Goal: Task Accomplishment & Management: Manage account settings

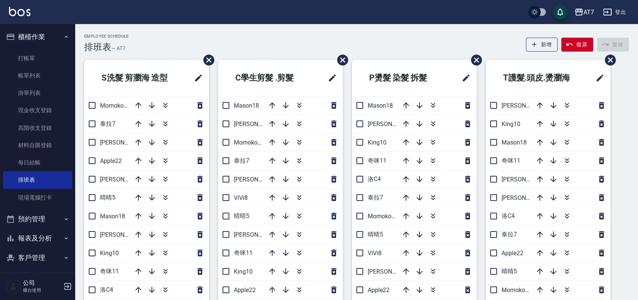
scroll to position [50, 0]
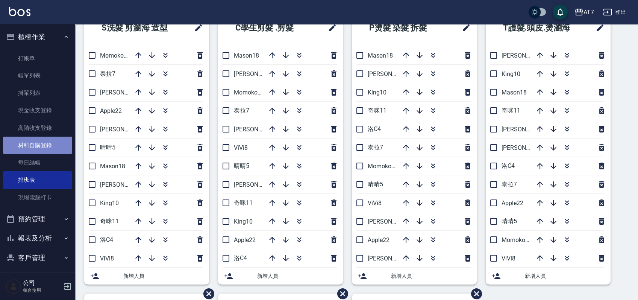
click at [48, 142] on link "材料自購登錄" at bounding box center [37, 144] width 69 height 17
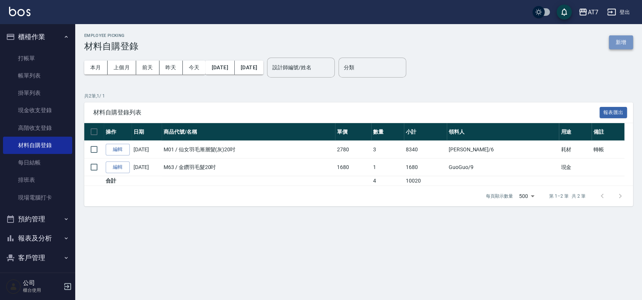
click at [624, 41] on button "新增" at bounding box center [621, 42] width 24 height 14
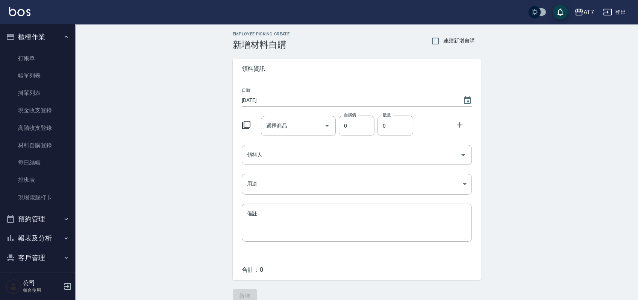
click at [246, 124] on icon at bounding box center [246, 124] width 9 height 9
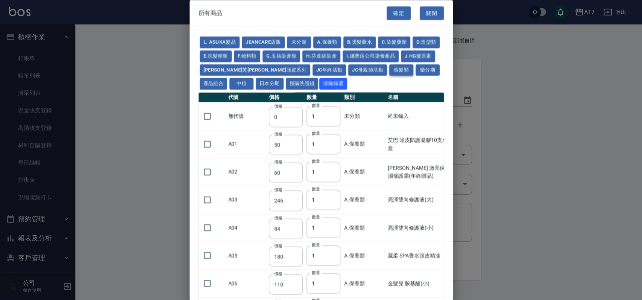
click at [389, 70] on button "假髮類" at bounding box center [401, 70] width 24 height 12
type input "2780"
type input "80"
type input "350"
type input "25"
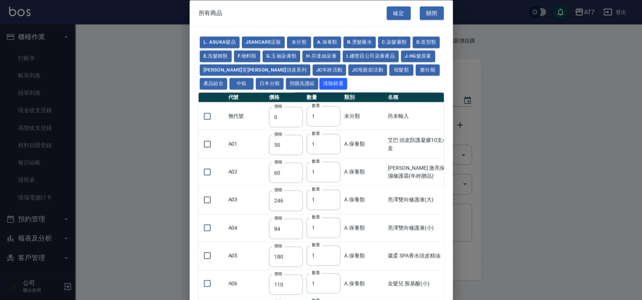
type input "400"
type input "100"
type input "880"
type input "930"
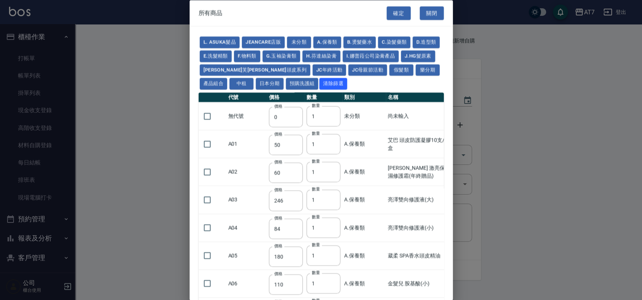
type input "980"
type input "1030"
type input "1130"
type input "1230"
type input "1330"
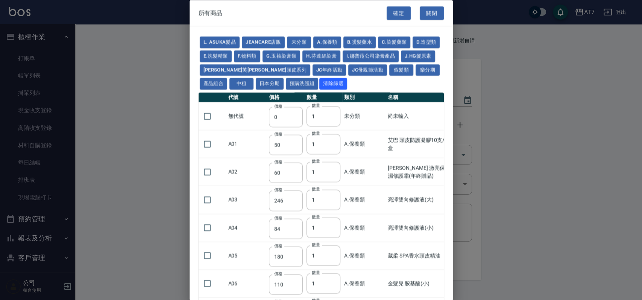
type input "1780"
type input "1980"
type input "2180"
type input "2380"
type input "2580"
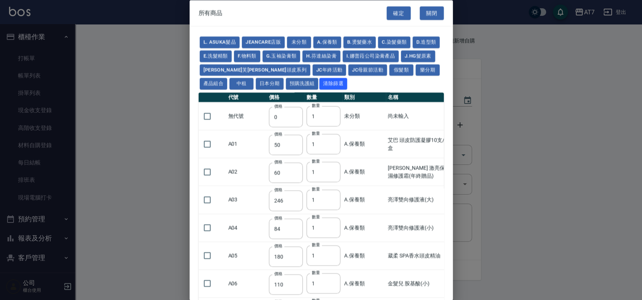
type input "2780"
type input "2980"
type input "1030"
type input "1080"
type input "1130"
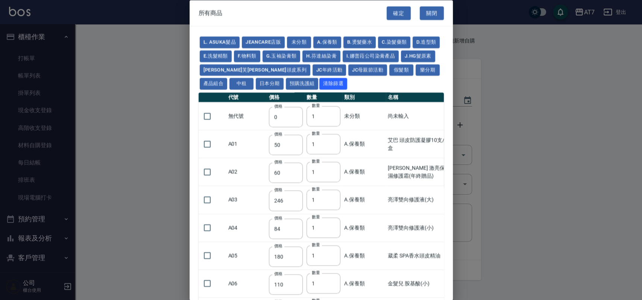
type input "1230"
type input "1280"
type input "1380"
type input "2180"
type input "2380"
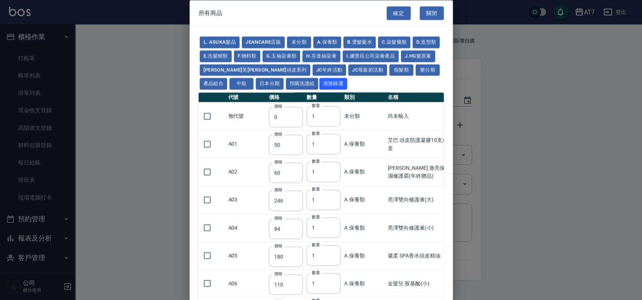
type input "2580"
type input "2780"
type input "2980"
type input "730"
type input "780"
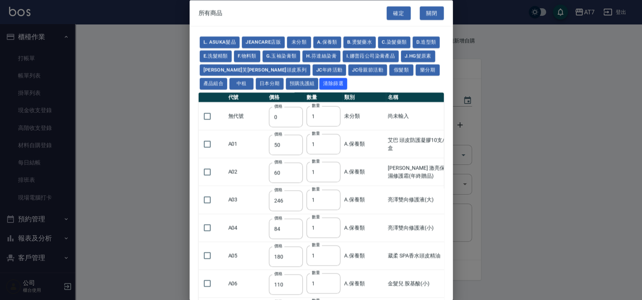
type input "830"
type input "930"
type input "980"
type input "560"
type input "775"
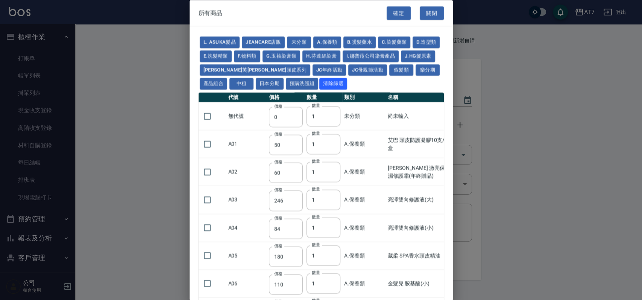
type input "580"
type input "2230"
type input "1180"
type input "1030"
type input "1080"
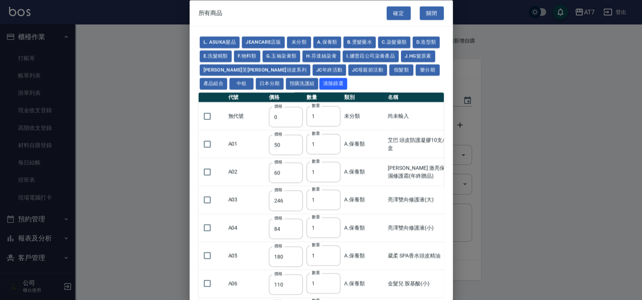
type input "1130"
type input "1180"
type input "1230"
type input "2130"
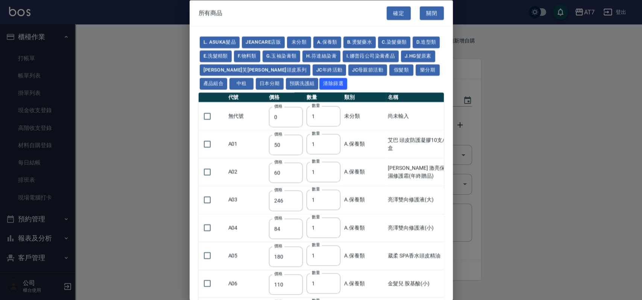
type input "2330"
type input "2530"
type input "930"
type input "170"
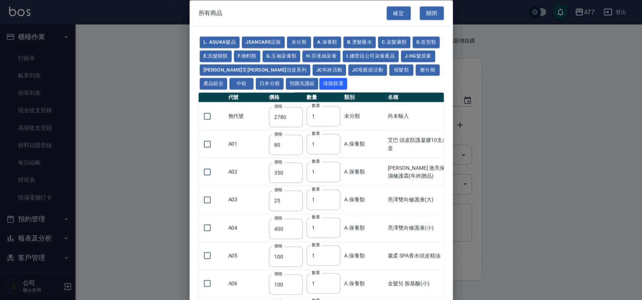
type input "170"
type input "1380"
type input "1530"
type input "1680"
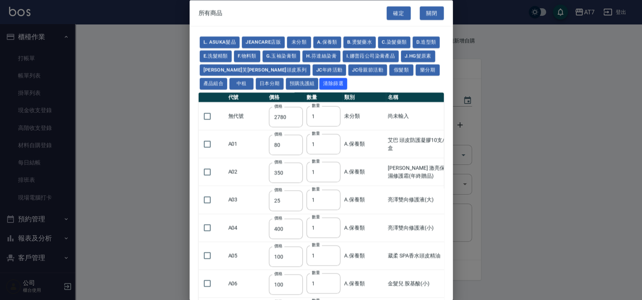
type input "1830"
type input "1980"
type input "2130"
type input "1930"
type input "2730"
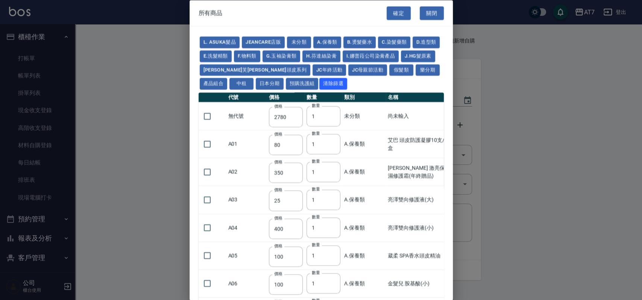
type input "2780"
type input "2980"
type input "2380"
type input "2580"
type input "2780"
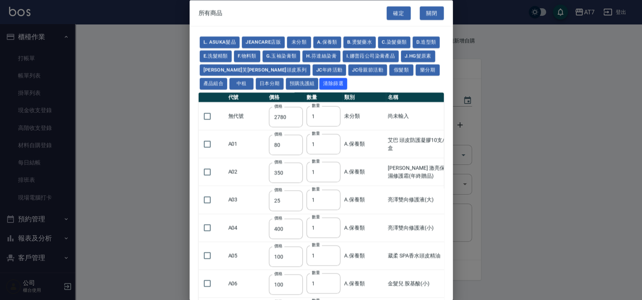
type input "2980"
type input "3180"
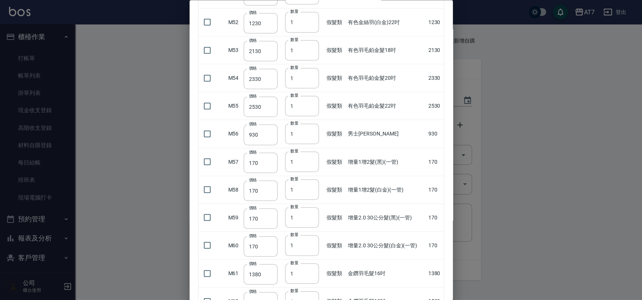
scroll to position [1504, 0]
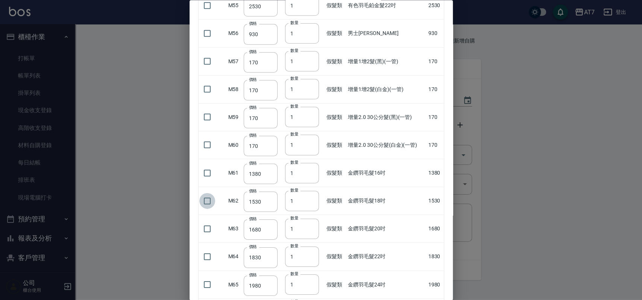
click at [208, 200] on input "checkbox" at bounding box center [207, 201] width 16 height 16
checkbox input "true"
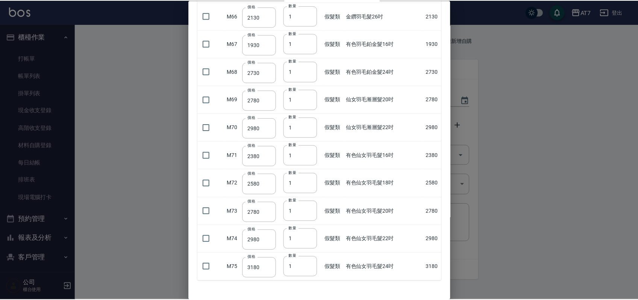
scroll to position [1825, 0]
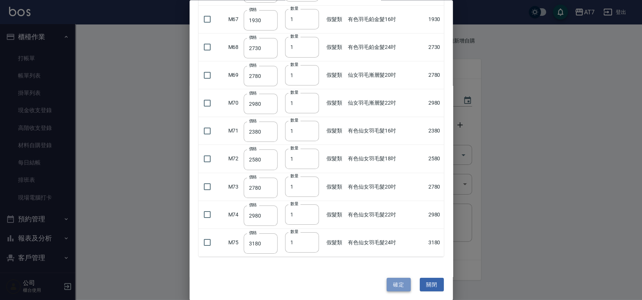
click at [391, 277] on button "確定" at bounding box center [399, 284] width 24 height 14
type input "金鑽羽毛髮18吋"
type input "1530"
type input "1"
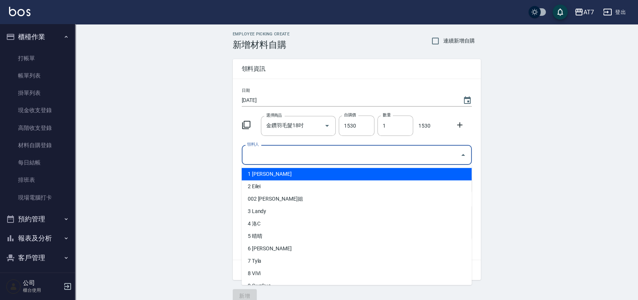
click at [373, 158] on input "領料人" at bounding box center [351, 154] width 212 height 13
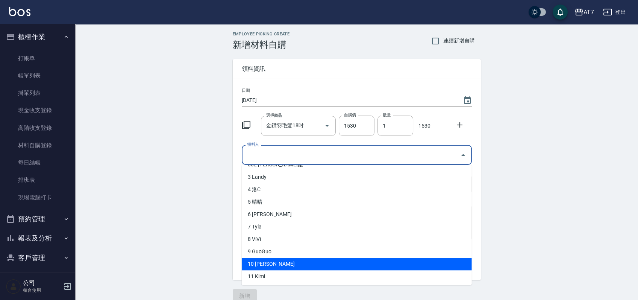
scroll to position [50, 0]
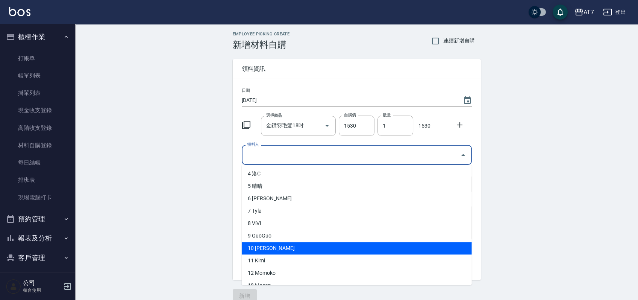
click at [265, 248] on li "10 King" at bounding box center [357, 248] width 230 height 12
type input "King"
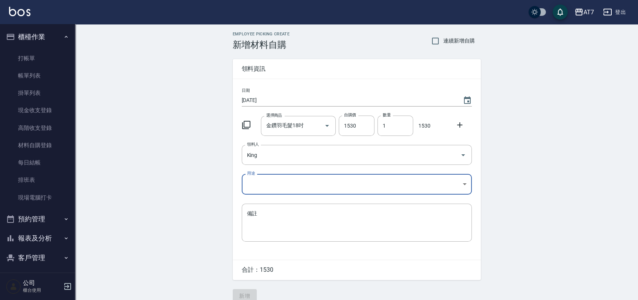
click at [284, 185] on body "AT7 登出 櫃檯作業 打帳單 帳單列表 掛單列表 現金收支登錄 高階收支登錄 材料自購登錄 每日結帳 排班表 現場電腦打卡 預約管理 預約管理 單日預約紀錄…" at bounding box center [319, 155] width 638 height 310
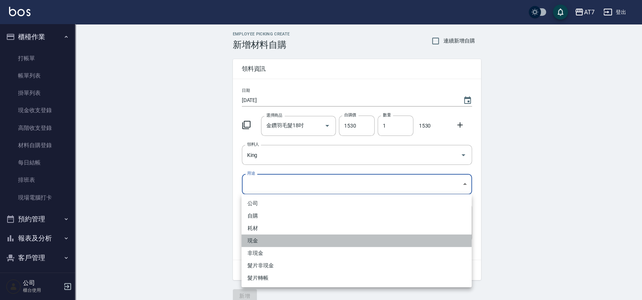
click at [272, 238] on li "現金" at bounding box center [356, 240] width 230 height 12
type input "現金"
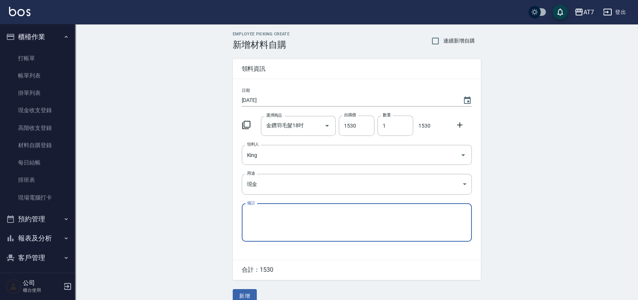
scroll to position [11, 0]
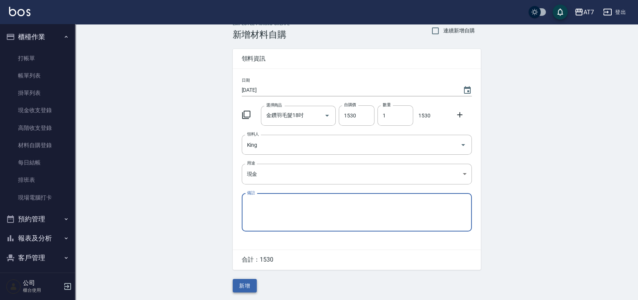
click at [250, 282] on button "新增" at bounding box center [245, 286] width 24 height 14
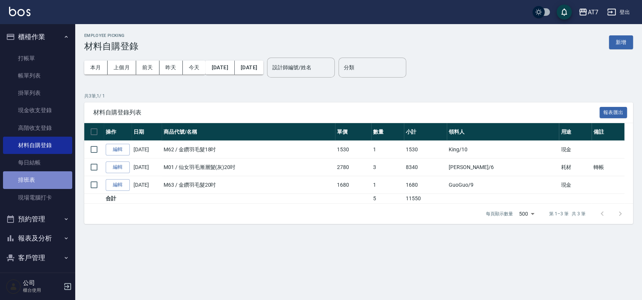
click at [45, 175] on link "排班表" at bounding box center [37, 179] width 69 height 17
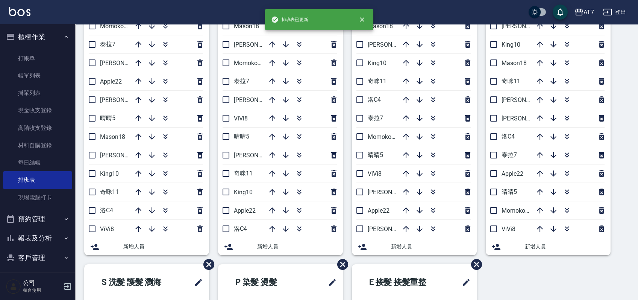
scroll to position [200, 0]
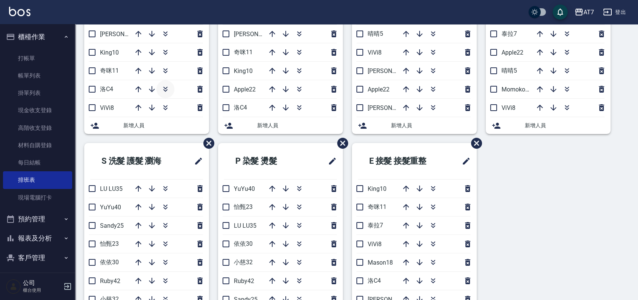
click at [166, 87] on icon "button" at bounding box center [165, 87] width 4 height 3
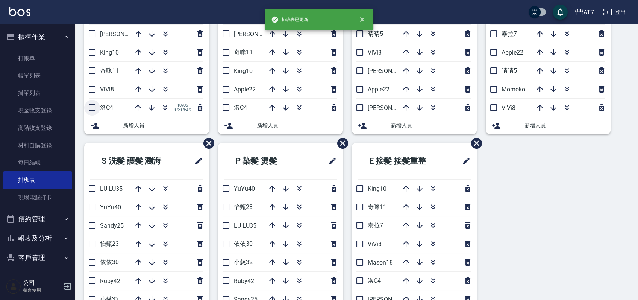
click at [93, 106] on input "checkbox" at bounding box center [92, 108] width 16 height 16
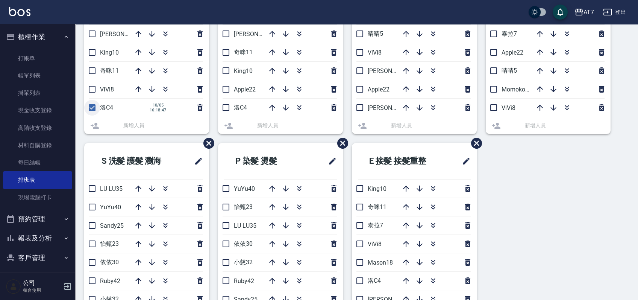
click at [93, 106] on input "checkbox" at bounding box center [92, 108] width 16 height 16
checkbox input "false"
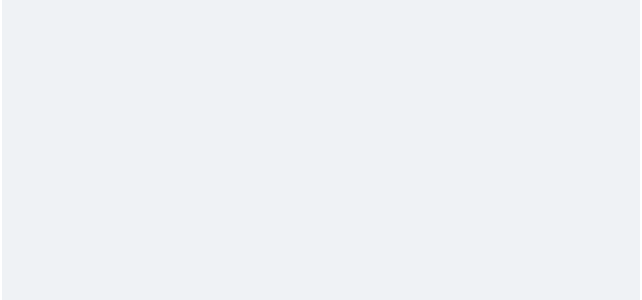
scroll to position [0, 0]
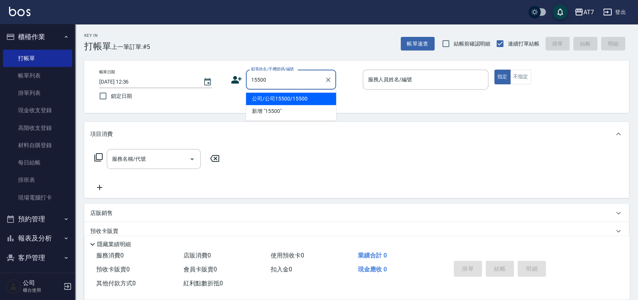
type input "公司/公司15500/15500"
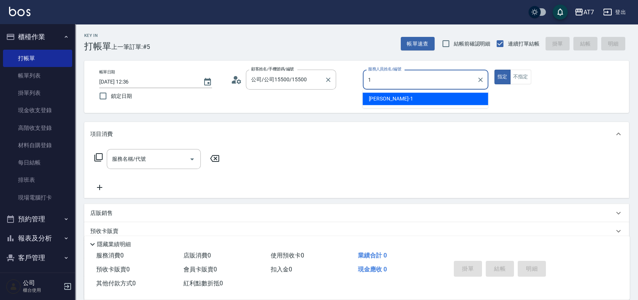
type input "[PERSON_NAME]-1"
type button "true"
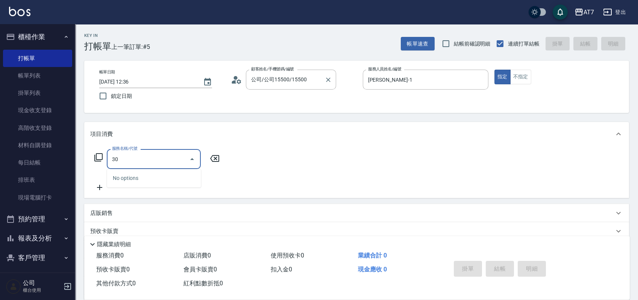
type input "305"
type input "50"
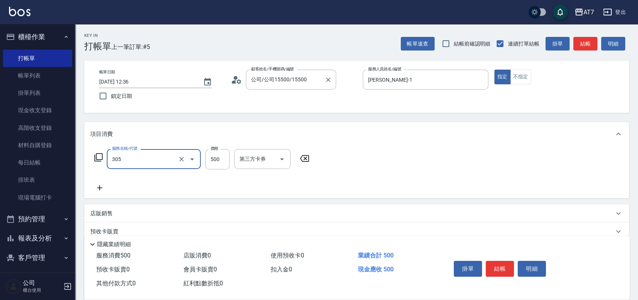
type input "A++剪髮(305)"
type input "0"
type input "65"
type input "60"
type input "650"
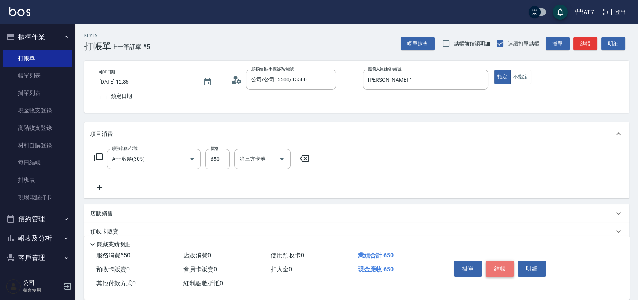
click at [502, 265] on button "結帳" at bounding box center [500, 269] width 28 height 16
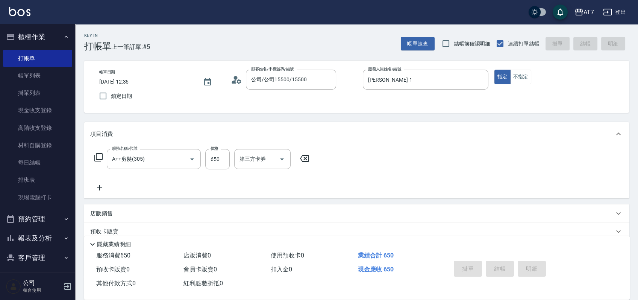
type input "2025/10/05 16:14"
type input "0"
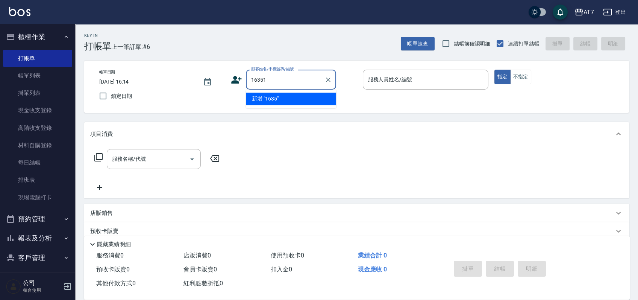
type input "16351"
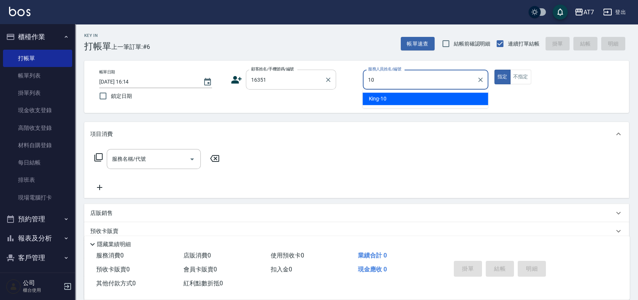
type input "King-10"
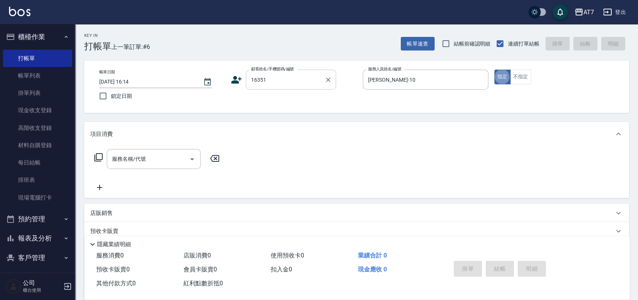
type input "公司/公司16351/16351"
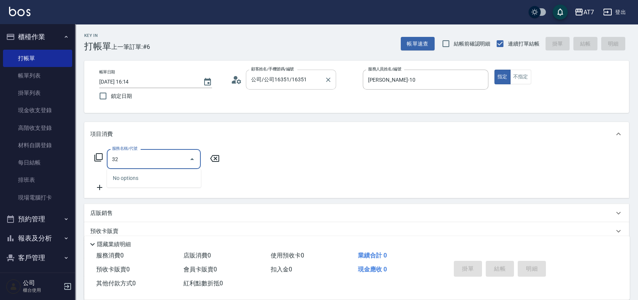
type input "321"
type input "700"
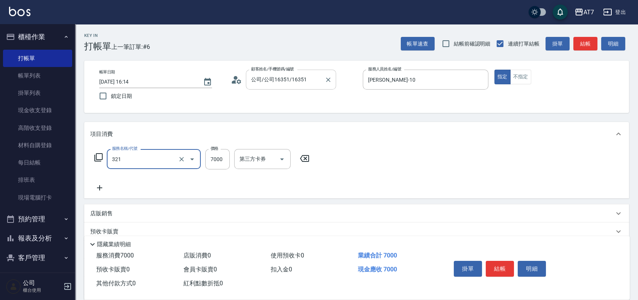
type input "紋髮(321)"
type input "4"
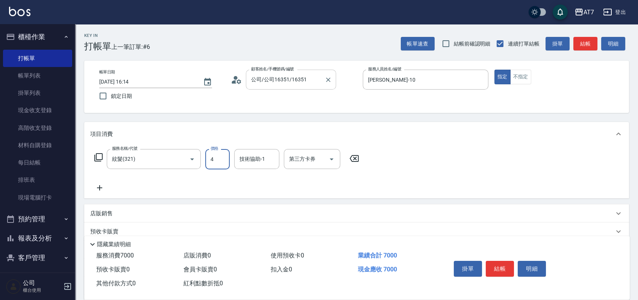
type input "0"
type input "40"
type input "4000"
type input "400"
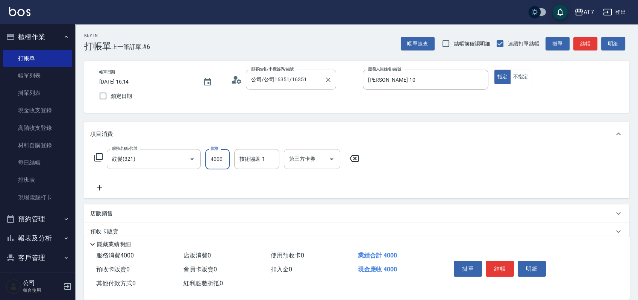
type input "4000"
click at [99, 155] on icon at bounding box center [98, 157] width 9 height 9
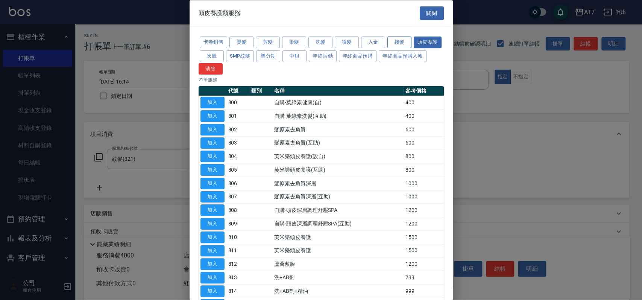
click at [403, 42] on button "接髮" at bounding box center [399, 42] width 24 height 12
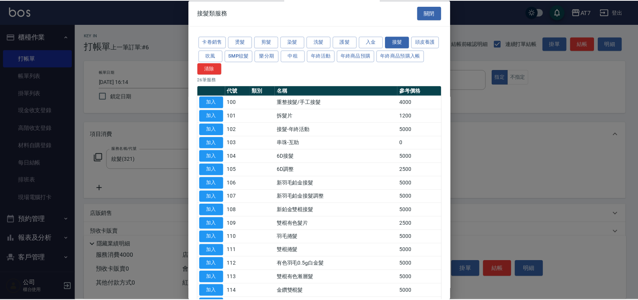
scroll to position [187, 0]
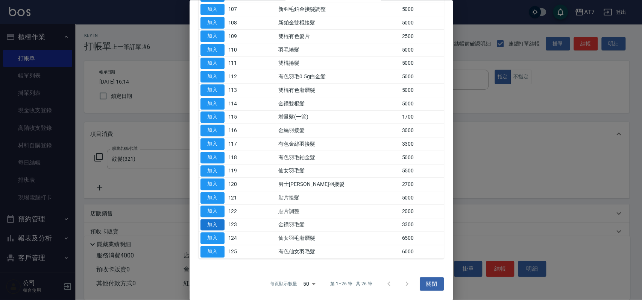
click at [220, 226] on button "加入" at bounding box center [212, 225] width 24 height 12
type input "730"
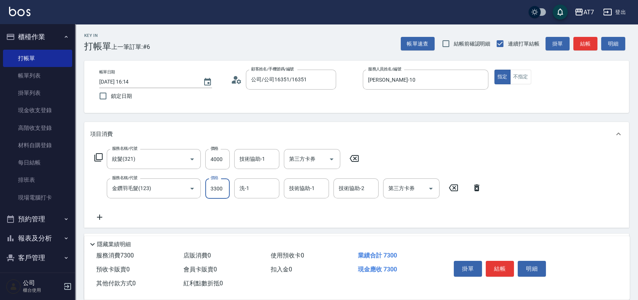
click at [217, 188] on input "3300" at bounding box center [217, 188] width 24 height 20
type input "0"
type input "400"
type input "207"
type input "420"
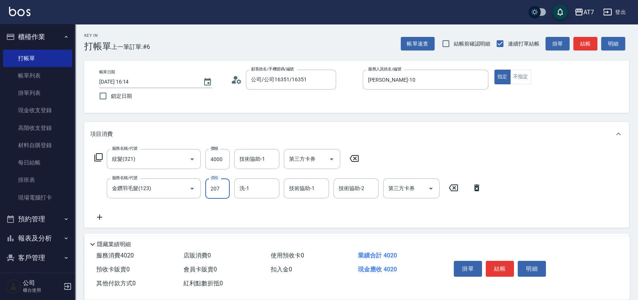
type input "2070"
type input "600"
type input "2070"
type input "Sandy-25"
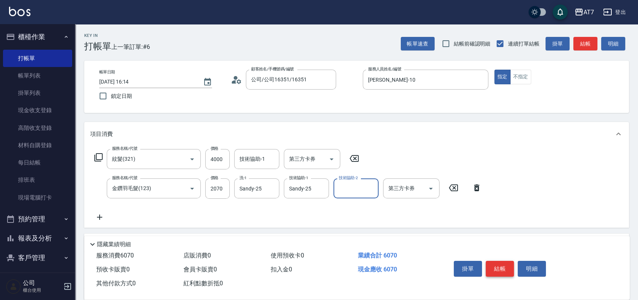
click at [505, 261] on button "結帳" at bounding box center [500, 269] width 28 height 16
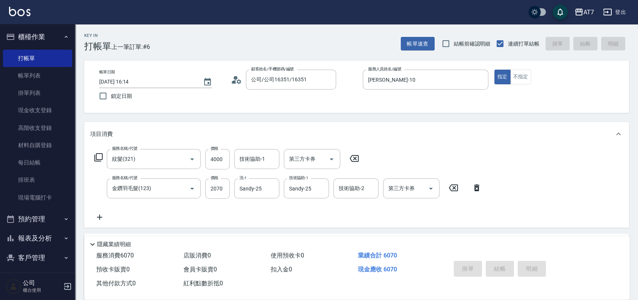
type input "2025/10/05 16:16"
type input "0"
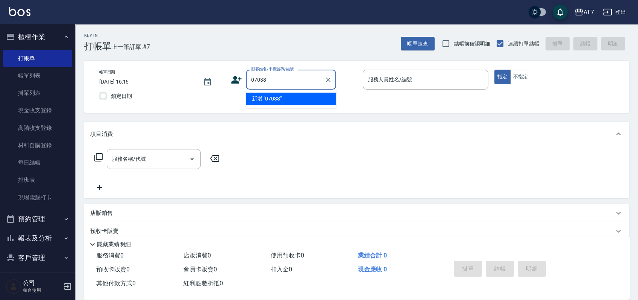
type input "07038"
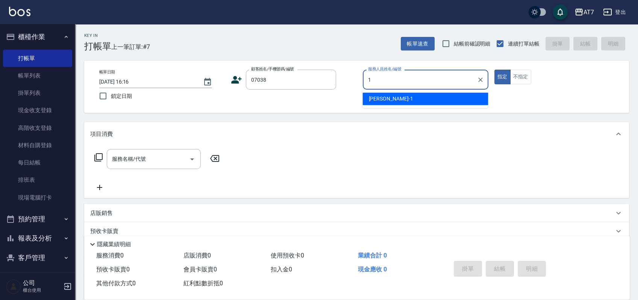
type input "米雪兒-1"
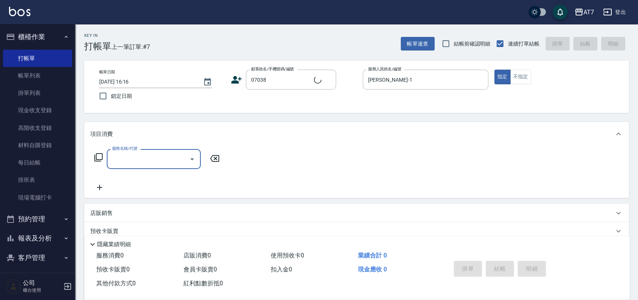
type input "公司/公司07038/07038"
type input "400"
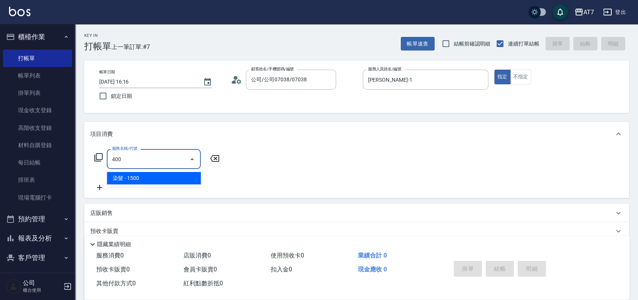
type input "150"
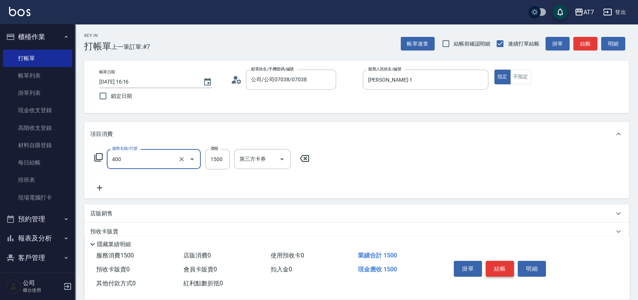
type input "染髮(400)"
click at [508, 265] on button "結帳" at bounding box center [500, 269] width 28 height 16
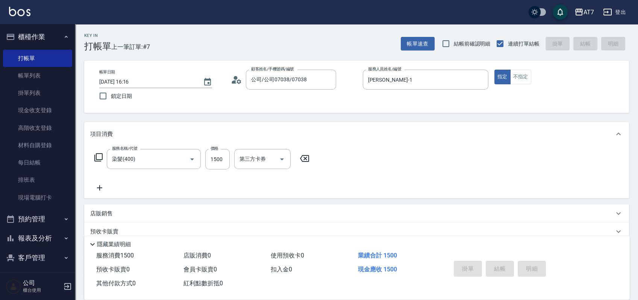
type input "0"
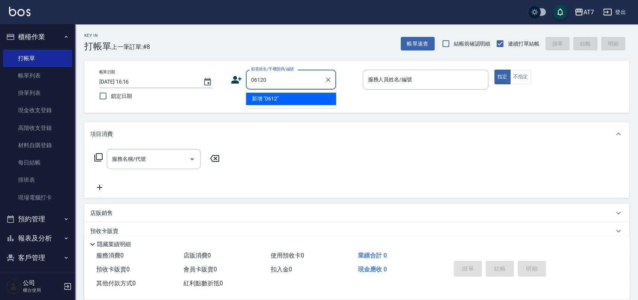
type input "06120"
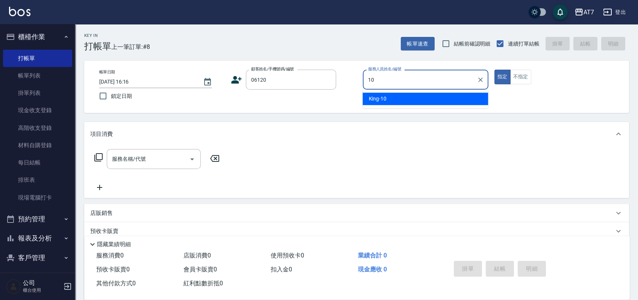
type input "King-10"
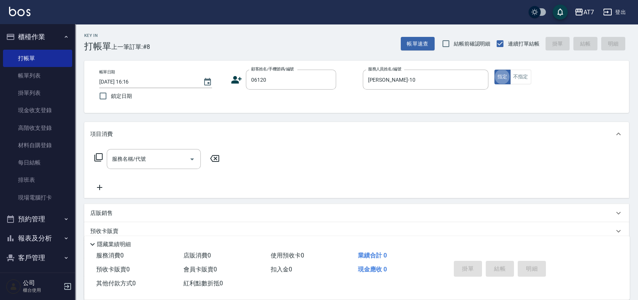
type input "公司單/06120-1/06120"
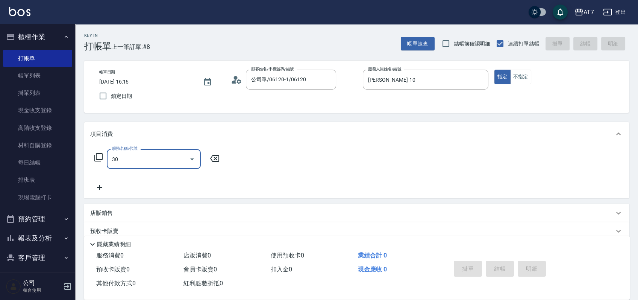
type input "302"
type input "30"
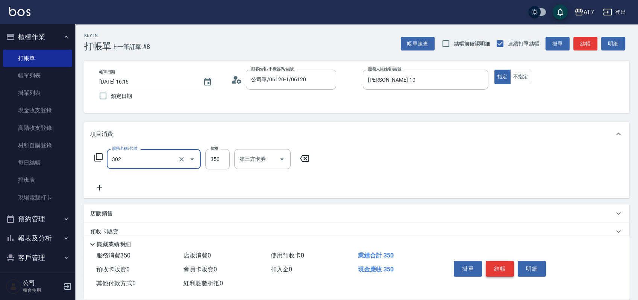
type input "剪髮(302)"
click at [508, 265] on button "結帳" at bounding box center [500, 269] width 28 height 16
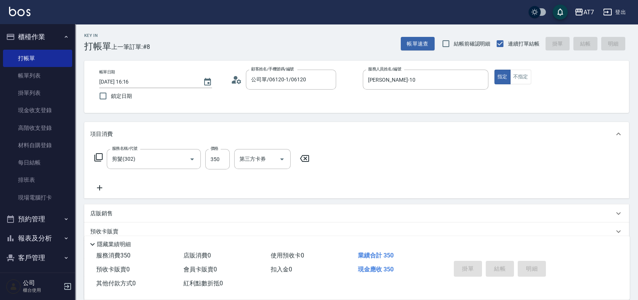
type input "0"
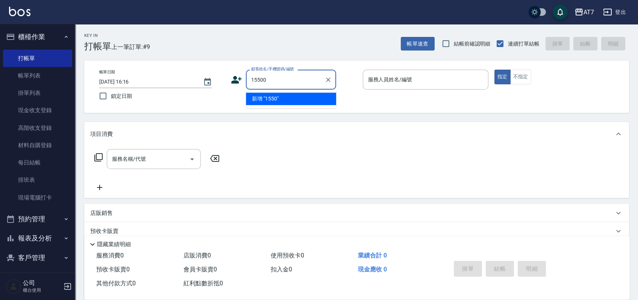
type input "15500"
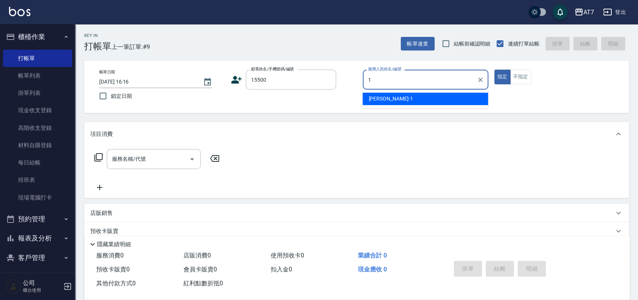
type input "18"
type input "公司/公司15500/15500"
type input "Mason-18"
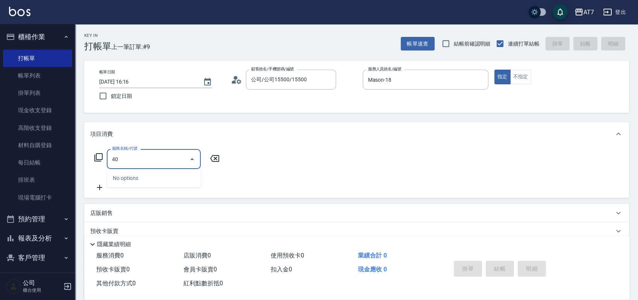
type input "401"
type input "150"
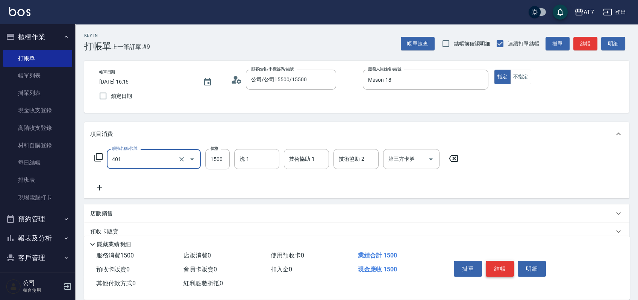
type input "染髮(互助)(401)"
type input "1"
type input "0"
type input "159"
type input "10"
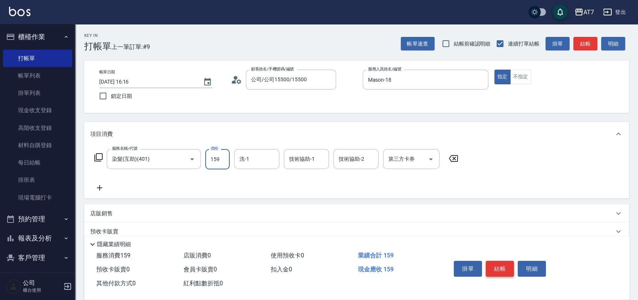
type input "1599"
type input "150"
type input "1599"
type input "怡甄-23"
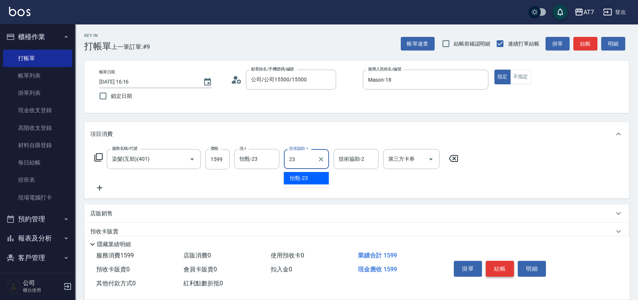
type input "怡甄-23"
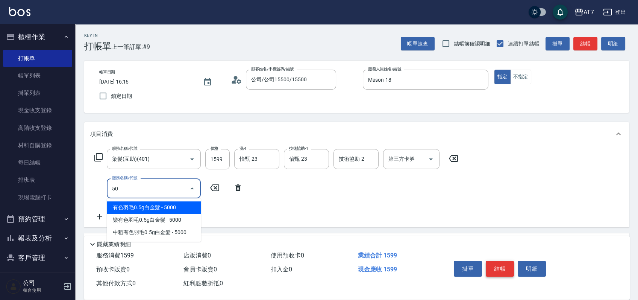
type input "503"
type input "160"
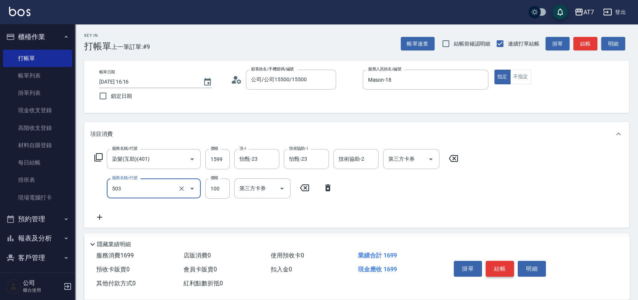
type input "精油-快速修護髮(互助)(503)"
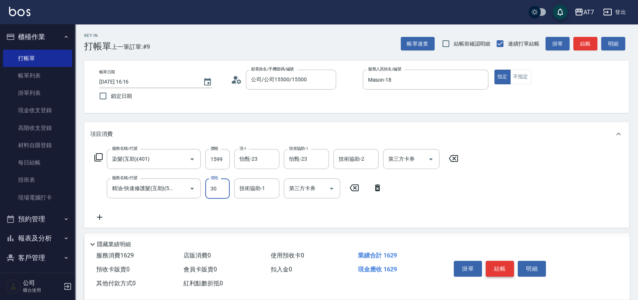
type input "300"
type input "180"
type input "300"
type input "怡甄-23"
click at [508, 265] on button "結帳" at bounding box center [500, 269] width 28 height 16
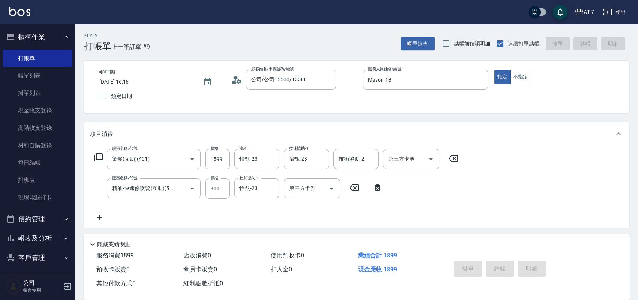
type input "0"
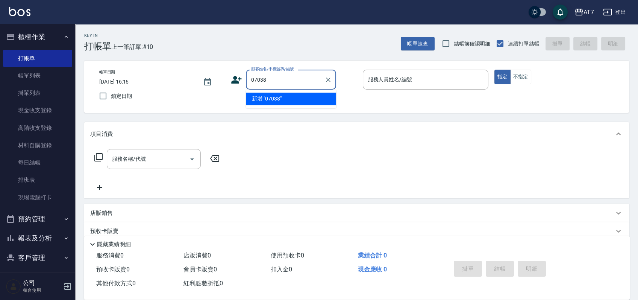
type input "07038"
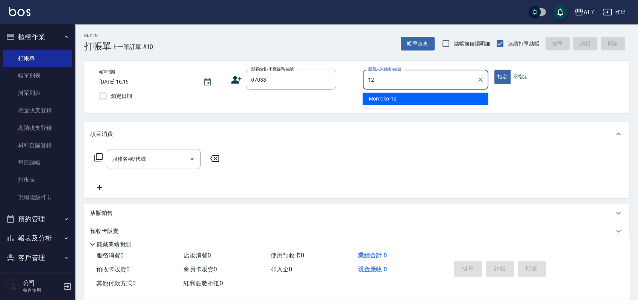
type input "12"
type input "公司/公司07038/07038"
type input "Momoko-12"
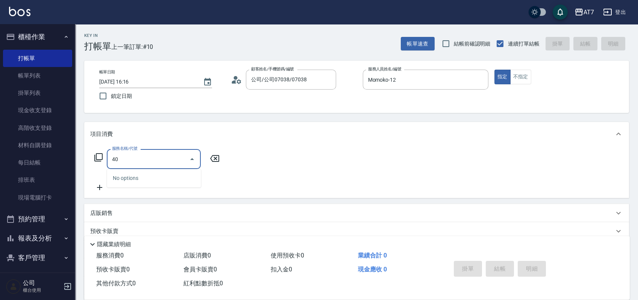
type input "401"
type input "150"
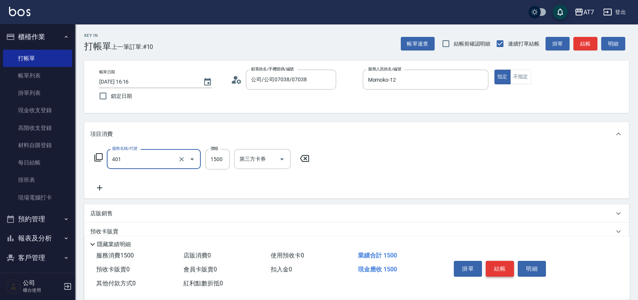
type input "染髮(互助)(401)"
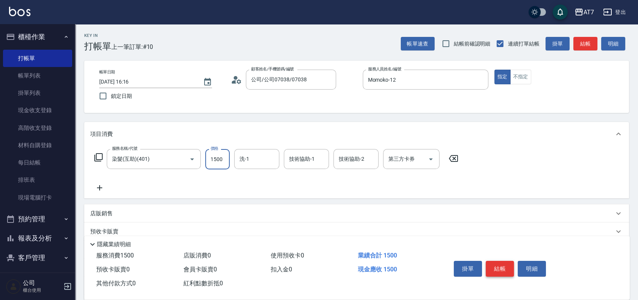
type input "1"
type input "0"
type input "18"
type input "10"
type input "188"
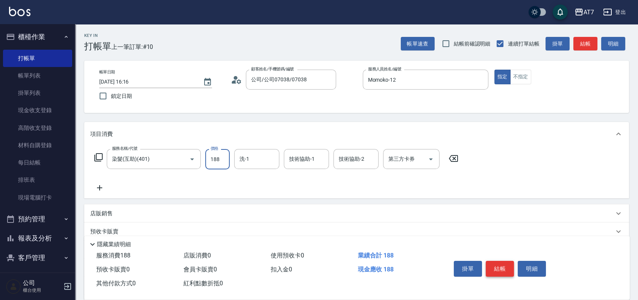
type input "180"
type input "1880"
type input "依依-30"
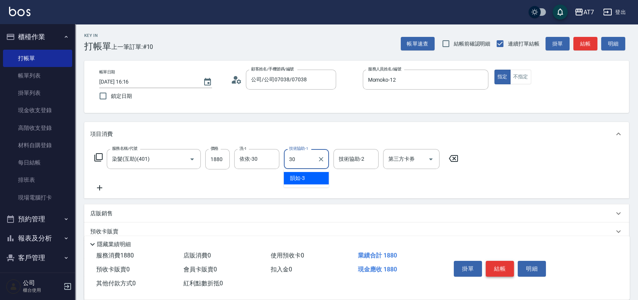
type input "依依-30"
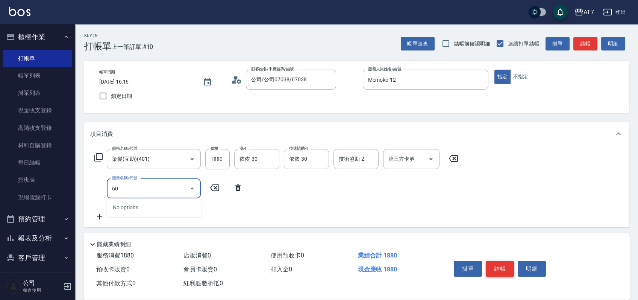
type input "603"
type input "260"
type input "TKO護髮（助(603)"
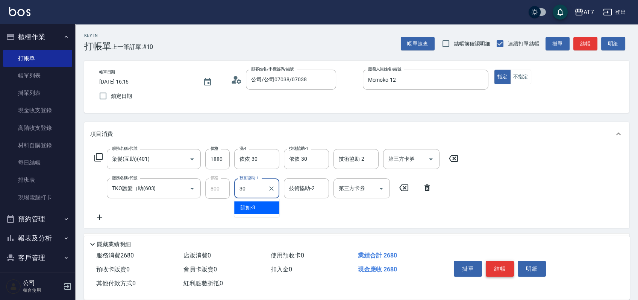
type input "依依-30"
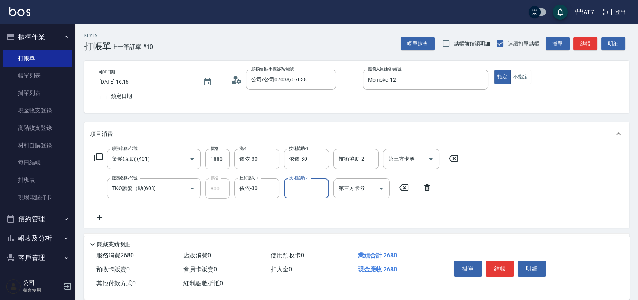
scroll to position [113, 0]
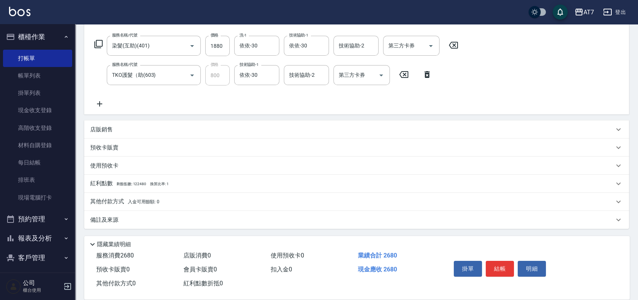
click at [249, 201] on div "其他付款方式 入金可用餘額: 0" at bounding box center [352, 201] width 524 height 8
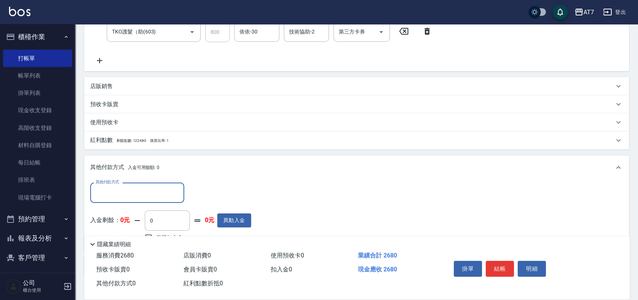
scroll to position [201, 0]
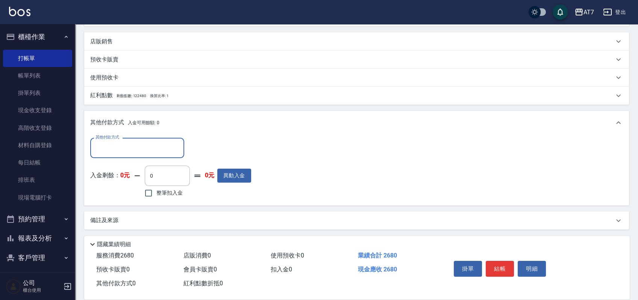
click at [136, 154] on input "其他付款方式" at bounding box center [137, 147] width 87 height 13
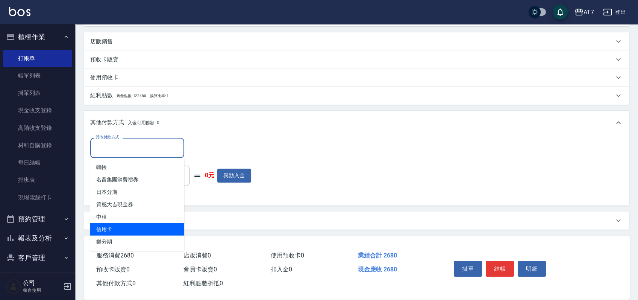
click at [121, 226] on span "信用卡" at bounding box center [137, 229] width 94 height 12
type input "信用卡"
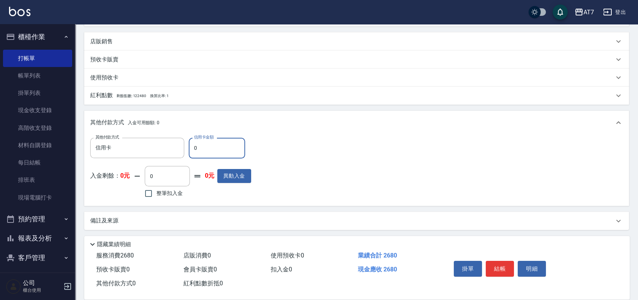
click at [193, 146] on input "0" at bounding box center [217, 148] width 56 height 20
type input "260"
type input "240"
type input "2680"
type input "0"
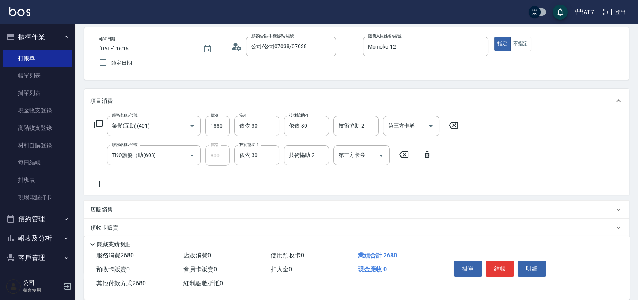
scroll to position [0, 0]
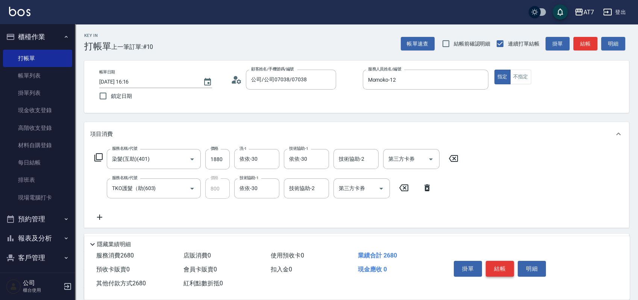
type input "2680"
click at [501, 262] on button "結帳" at bounding box center [500, 269] width 28 height 16
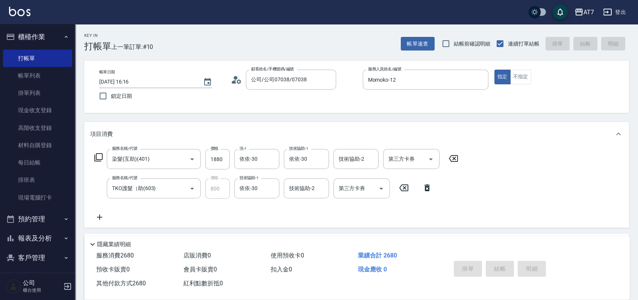
type input "[DATE] 16:17"
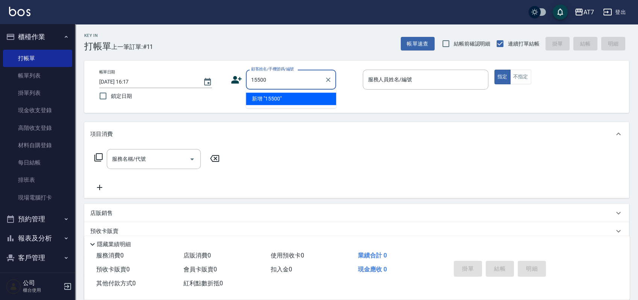
type input "15500"
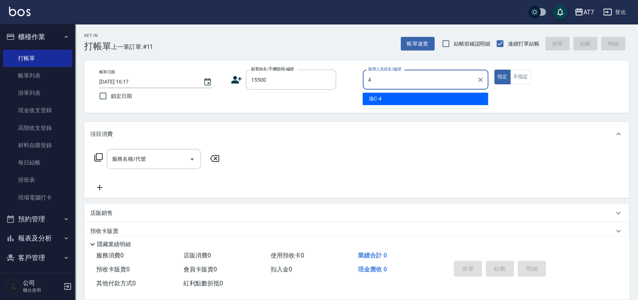
type input "洛C-4"
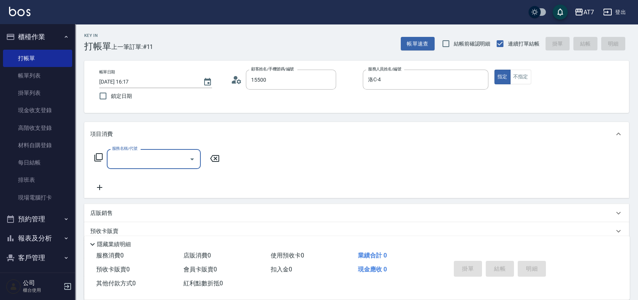
type input "公司/公司15500/15500"
type input "800"
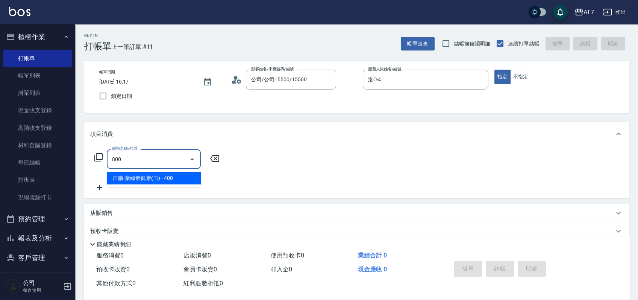
type input "40"
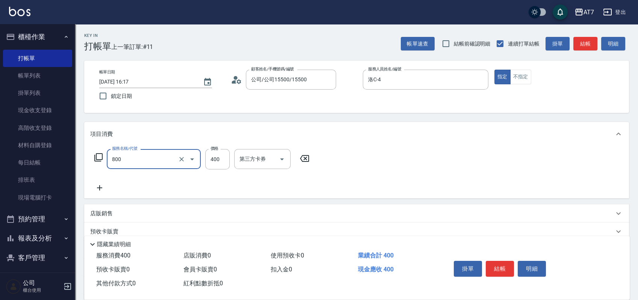
type input "自購-葉綠素健康(自)(800)"
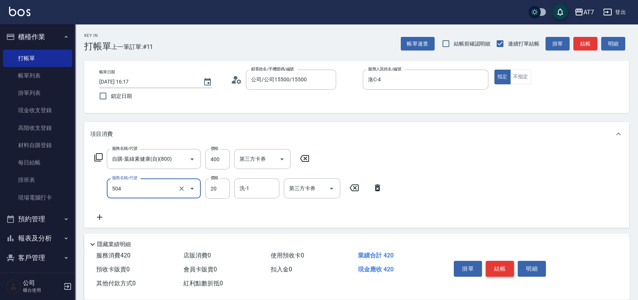
type input "潤絲(504)"
click at [494, 262] on button "結帳" at bounding box center [500, 269] width 28 height 16
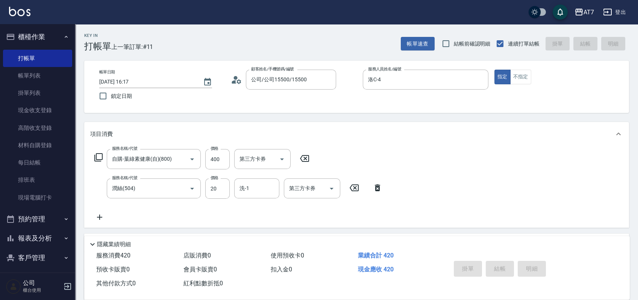
type input "2025/10/05 16:18"
type input "0"
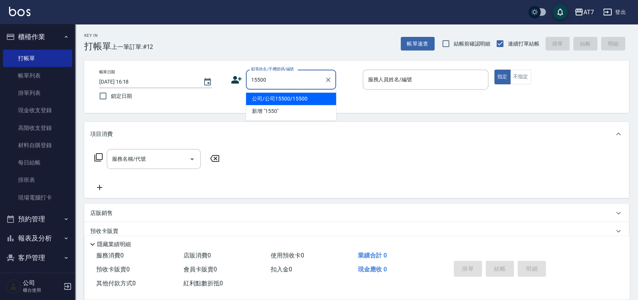
type input "公司/公司15500/15500"
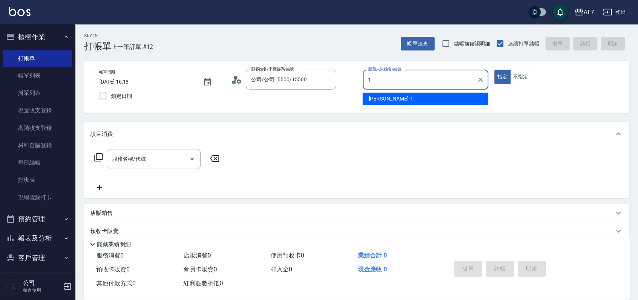
type input "[PERSON_NAME]-1"
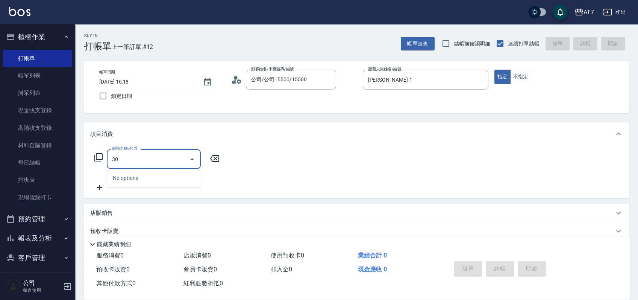
type input "305"
type input "50"
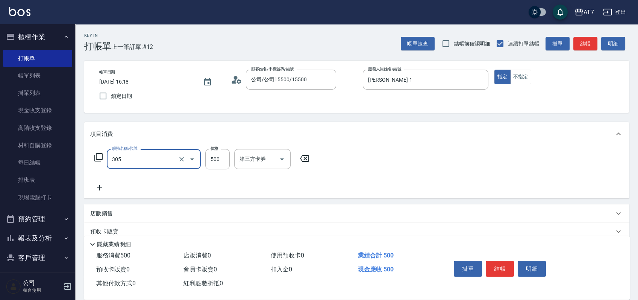
type input "A++剪髮(305)"
click at [494, 263] on button "結帳" at bounding box center [500, 269] width 28 height 16
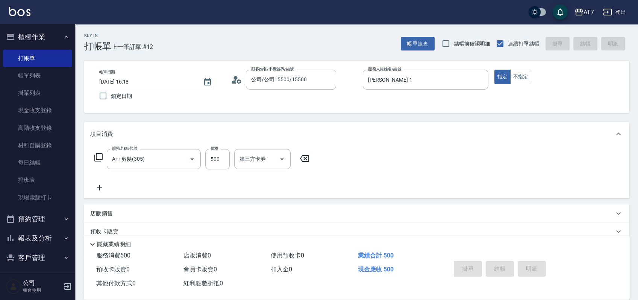
type input "0"
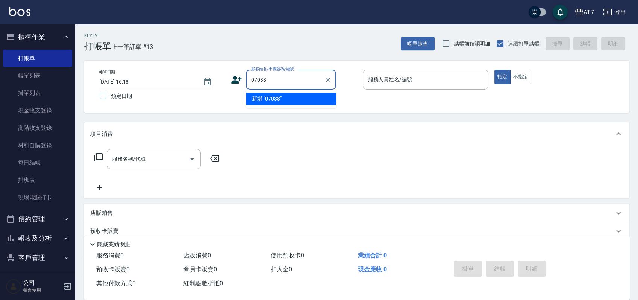
type input "07038"
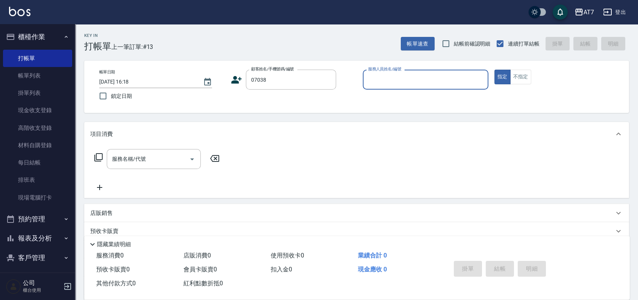
type input "1"
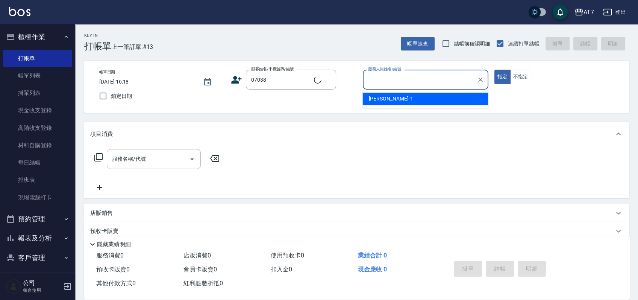
type input "公司/公司07038/07038"
type input "洛C-4"
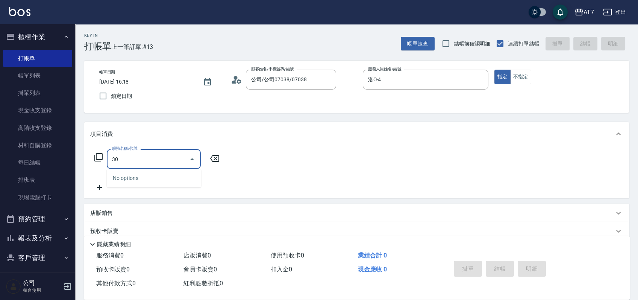
type input "302"
type input "30"
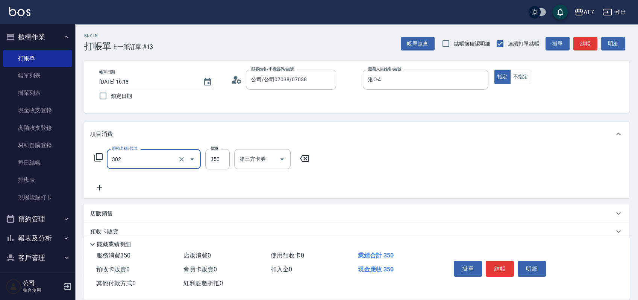
type input "剪髮(302)"
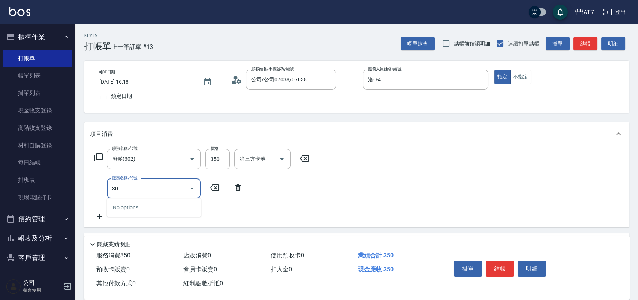
type input "300"
type input "40"
type input "剪瀏海(300)"
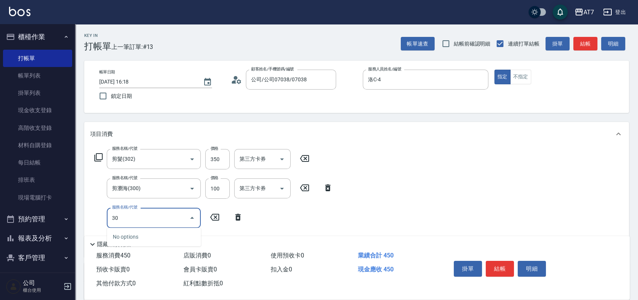
type input "301"
type input "70"
type input "學生剪髮(301)"
click at [494, 263] on button "結帳" at bounding box center [500, 269] width 28 height 16
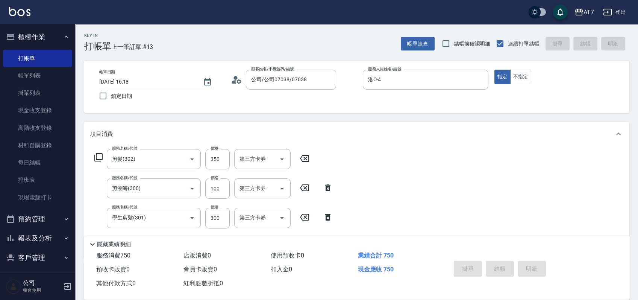
type input "0"
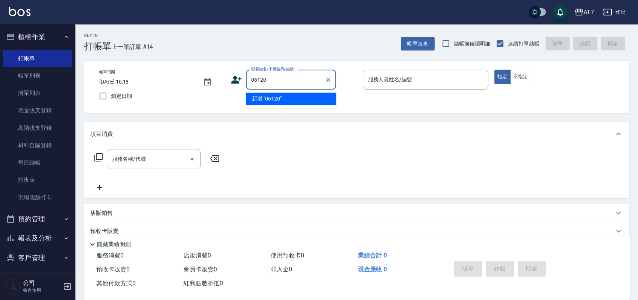
type input "06120"
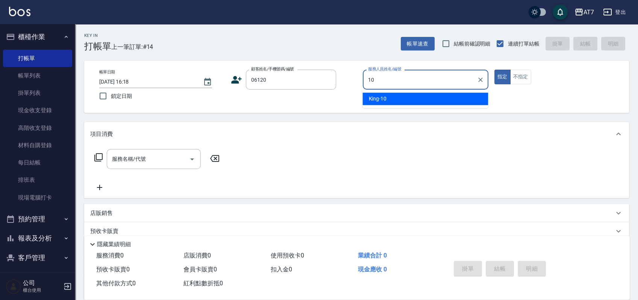
type input "King-10"
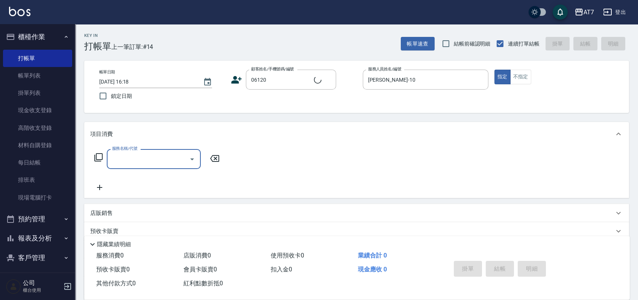
type input "公司單/06120-1/06120"
type input "501"
type input "30"
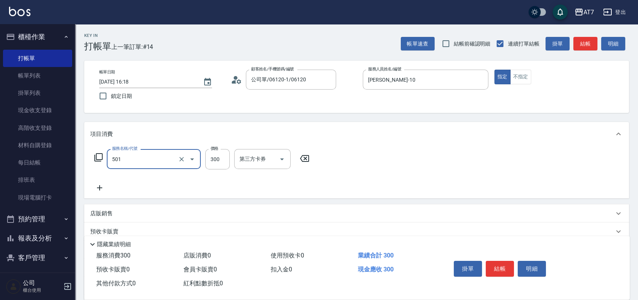
type input "洗髮(互助)(501)"
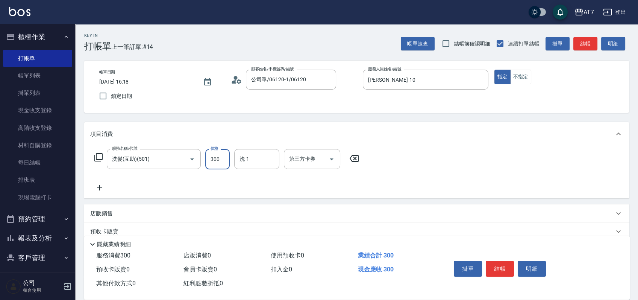
type input "0"
type input "250"
type input "20"
type input "250"
type input "Sandy-25"
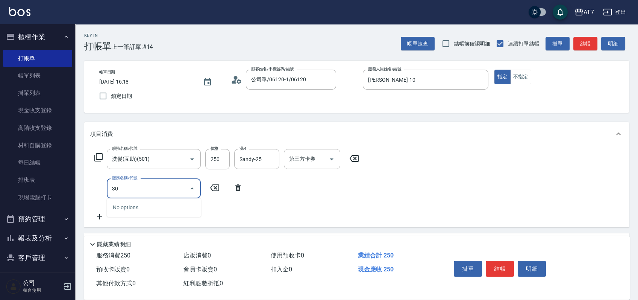
type input "302"
type input "60"
type input "剪髮(302)"
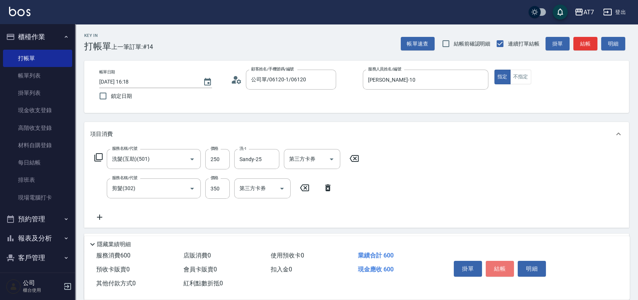
click at [494, 263] on button "結帳" at bounding box center [500, 269] width 28 height 16
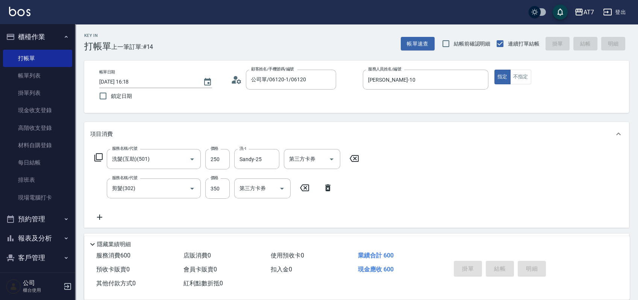
type input "0"
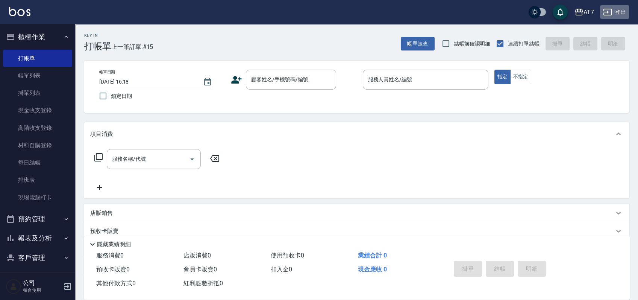
click at [617, 11] on button "登出" at bounding box center [614, 12] width 29 height 14
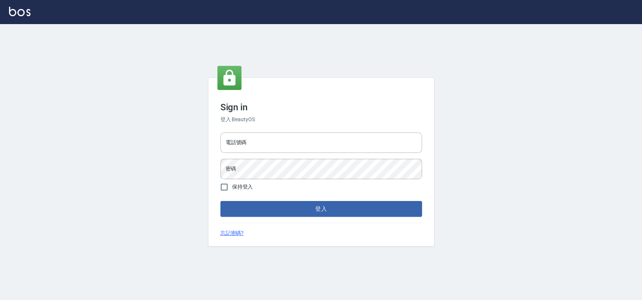
type input "033323173"
drag, startPoint x: 0, startPoint y: 0, endPoint x: 264, endPoint y: 142, distance: 299.3
click at [264, 142] on input "電話號碼" at bounding box center [321, 142] width 202 height 20
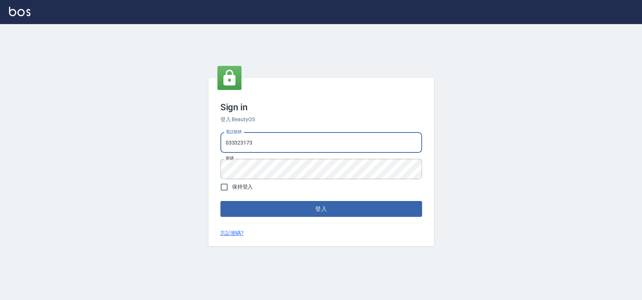
click at [264, 142] on input "033323173" at bounding box center [321, 142] width 202 height 20
type input "0"
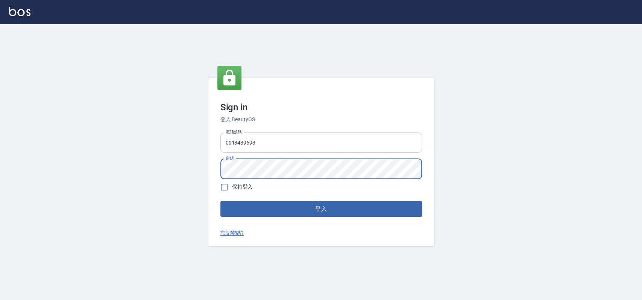
click at [220, 201] on button "登入" at bounding box center [321, 209] width 202 height 16
click at [338, 143] on input "0913439693" at bounding box center [321, 142] width 202 height 20
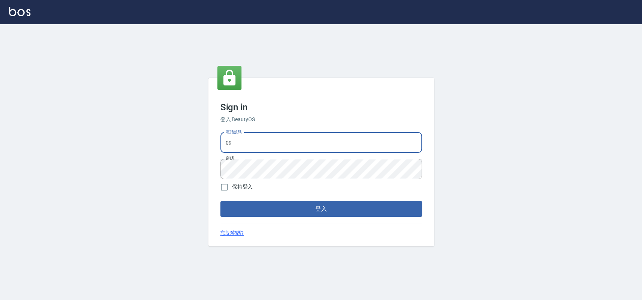
type input "0"
type input "0936122372"
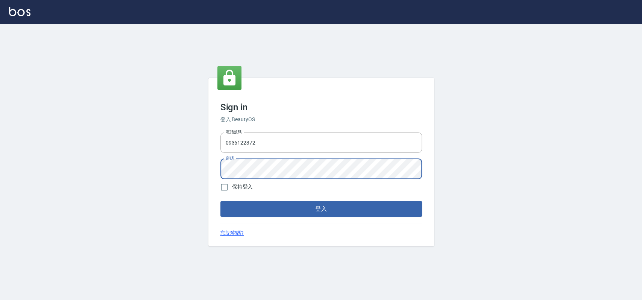
click at [220, 201] on button "登入" at bounding box center [321, 209] width 202 height 16
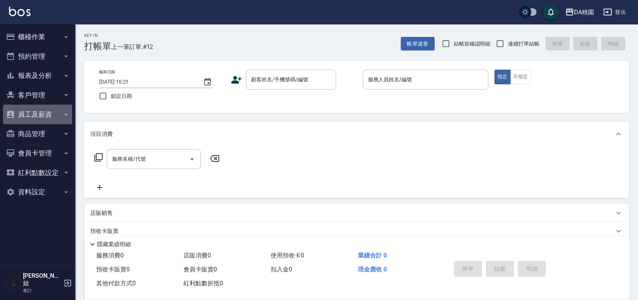
click at [36, 118] on button "員工及薪資" at bounding box center [37, 115] width 69 height 20
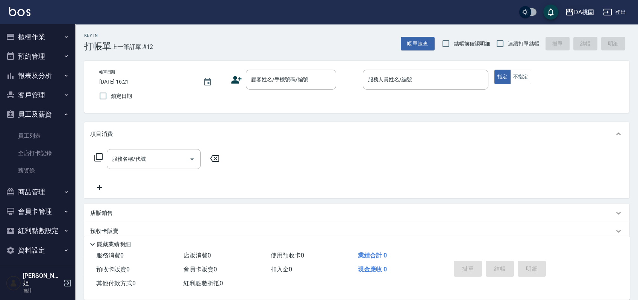
click at [579, 14] on div "DA桃園" at bounding box center [584, 12] width 20 height 9
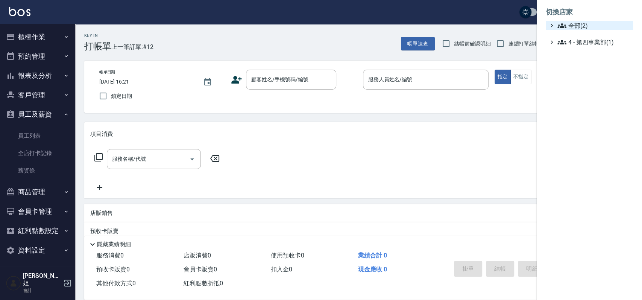
click at [572, 27] on span "全部(2)" at bounding box center [593, 25] width 73 height 9
click at [566, 38] on span "AT7" at bounding box center [593, 34] width 74 height 9
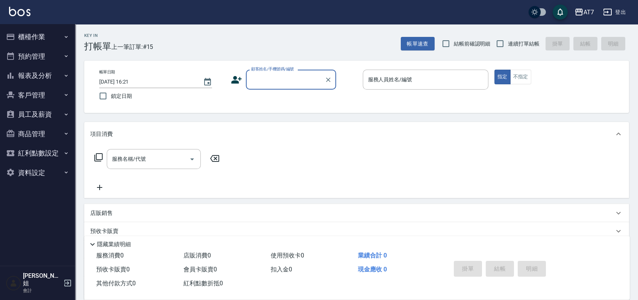
click at [42, 115] on button "員工及薪資" at bounding box center [37, 115] width 69 height 20
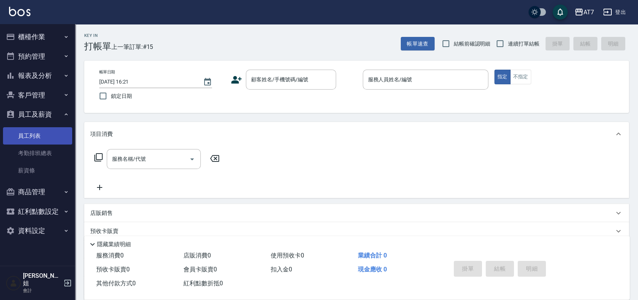
click at [39, 133] on link "員工列表" at bounding box center [37, 135] width 69 height 17
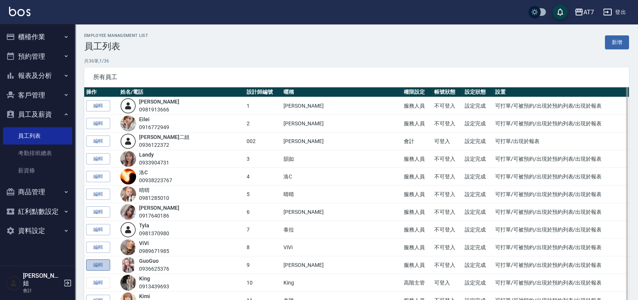
click at [103, 264] on link "編輯" at bounding box center [98, 265] width 24 height 12
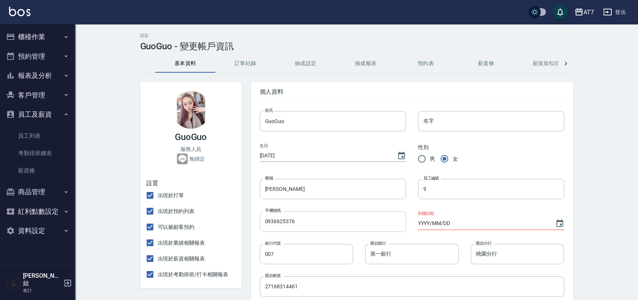
click at [333, 219] on input "0936625376" at bounding box center [333, 221] width 146 height 20
type input "0936625376"
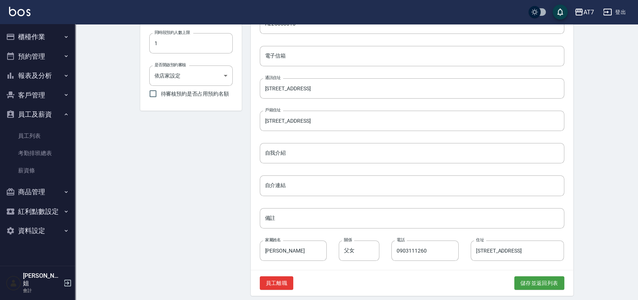
scroll to position [300, 0]
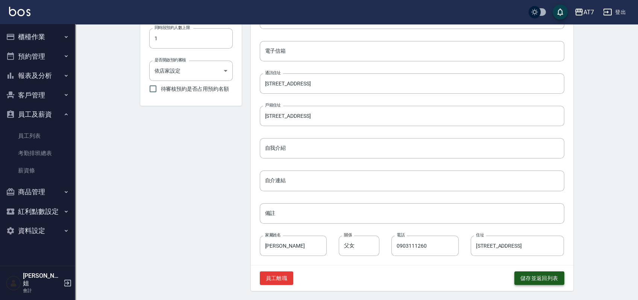
click at [531, 275] on button "儲存並返回列表" at bounding box center [539, 278] width 50 height 14
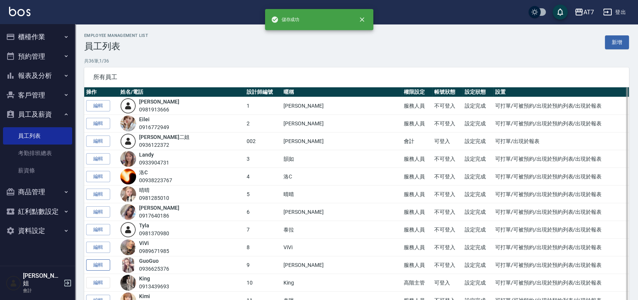
click at [109, 263] on link "編輯" at bounding box center [98, 265] width 24 height 12
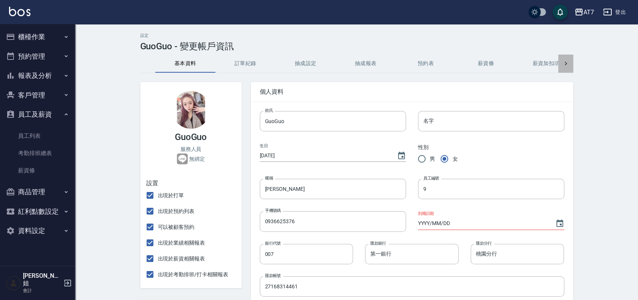
click at [565, 62] on icon at bounding box center [566, 64] width 8 height 8
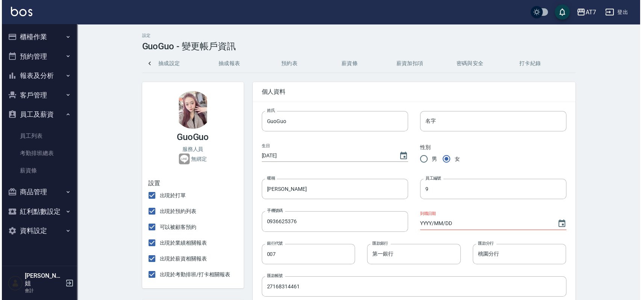
scroll to position [0, 138]
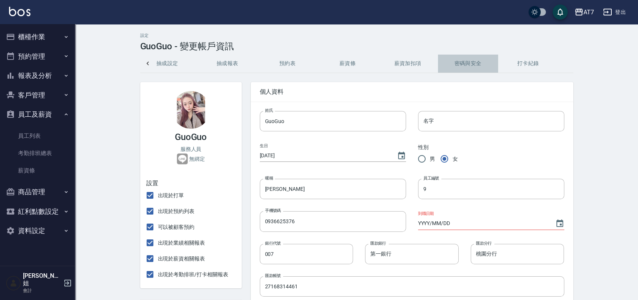
click at [463, 62] on button "密碼與安全" at bounding box center [468, 64] width 60 height 18
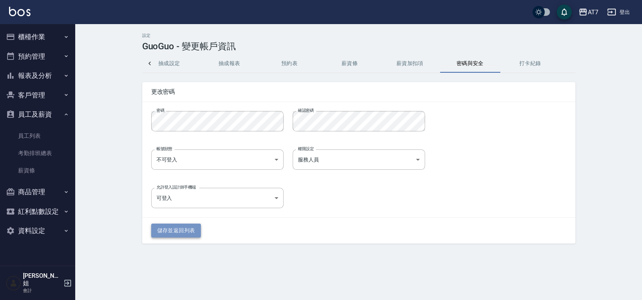
click at [195, 228] on button "儲存並返回列表" at bounding box center [176, 230] width 50 height 14
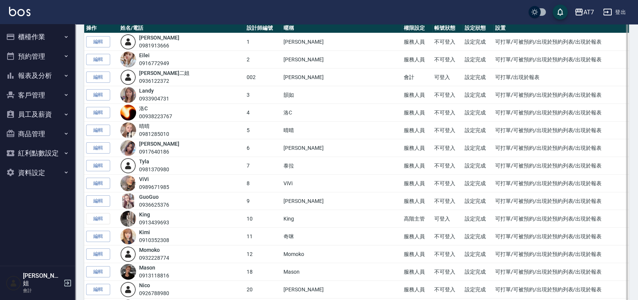
scroll to position [150, 0]
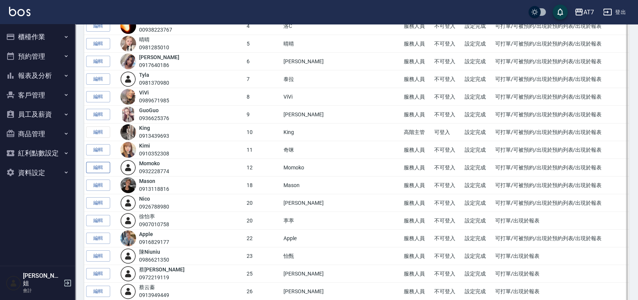
click at [96, 165] on link "編輯" at bounding box center [98, 168] width 24 height 12
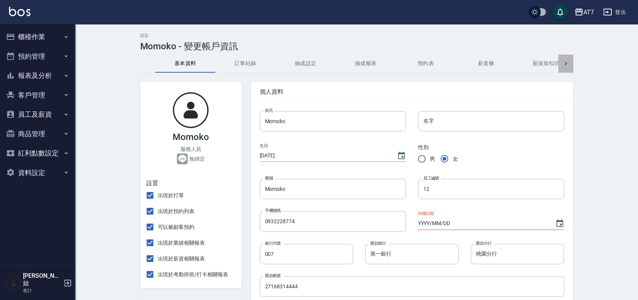
click at [570, 66] on div at bounding box center [565, 64] width 15 height 18
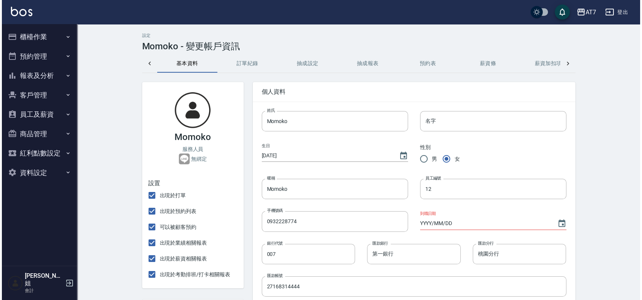
scroll to position [0, 138]
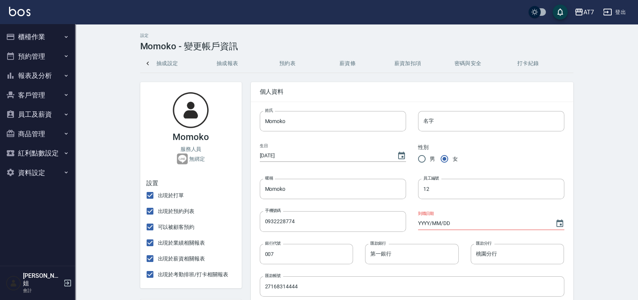
click at [463, 61] on button "密碼與安全" at bounding box center [468, 64] width 60 height 18
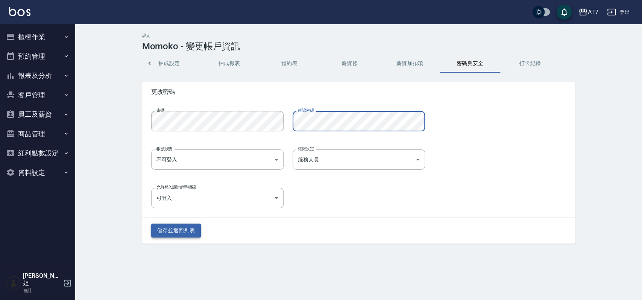
click at [193, 233] on button "儲存並返回列表" at bounding box center [176, 230] width 50 height 14
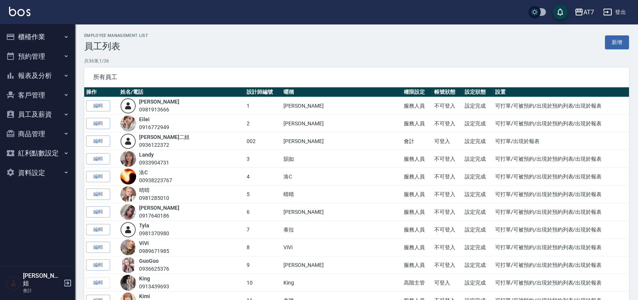
click at [617, 11] on button "登出" at bounding box center [614, 12] width 29 height 14
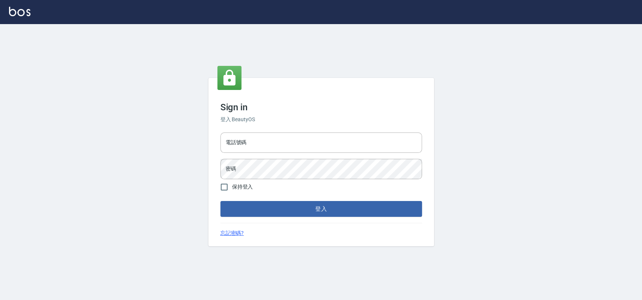
type input "033323173"
click at [288, 139] on input "033323173" at bounding box center [321, 142] width 202 height 20
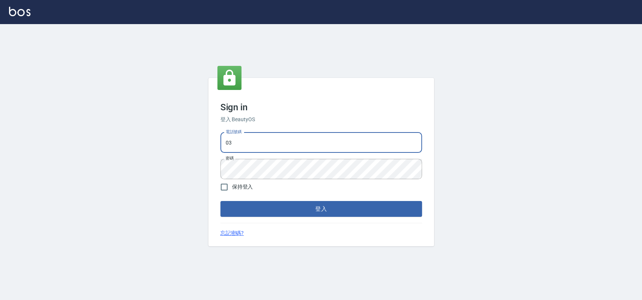
type input "0"
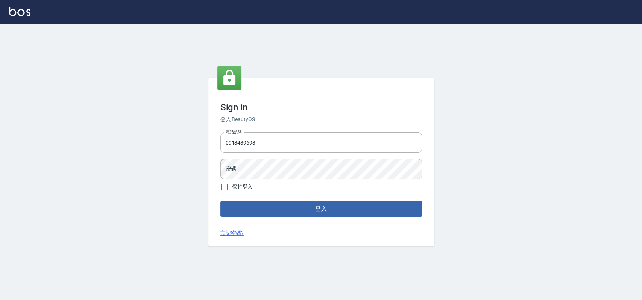
click at [455, 196] on div "Sign in 登入 BeautyOS 電話號碼 [PHONE_NUMBER] 電話號碼 密碼 密碼 保持登入 登入 忘記密碼?" at bounding box center [321, 162] width 642 height 276
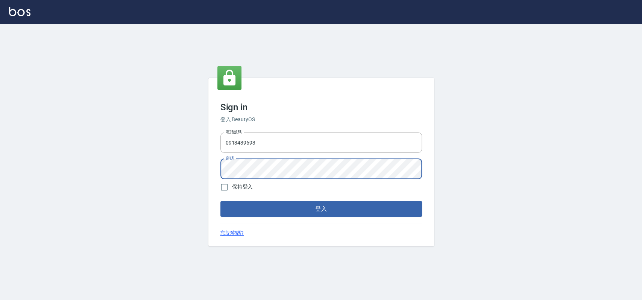
click at [528, 212] on div "Sign in 登入 BeautyOS 電話號碼 [PHONE_NUMBER] 電話號碼 密碼 密碼 保持登入 登入 忘記密碼?" at bounding box center [321, 162] width 642 height 276
click at [220, 201] on button "登入" at bounding box center [321, 209] width 202 height 16
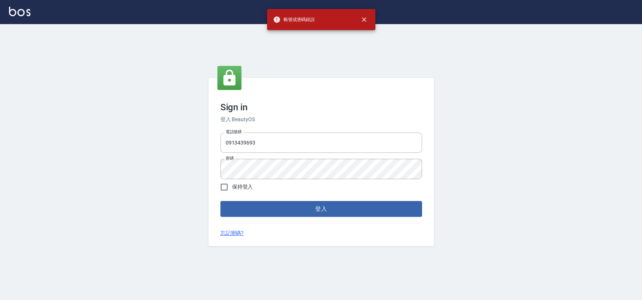
click at [502, 113] on div "Sign in 登入 BeautyOS 電話號碼 [PHONE_NUMBER] 電話號碼 密碼 密碼 保持登入 登入 忘記密碼?" at bounding box center [321, 162] width 642 height 276
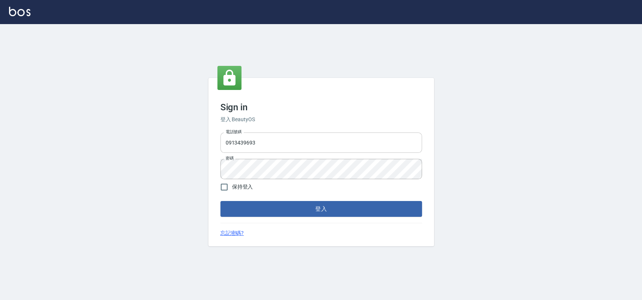
click at [305, 142] on input "0913439693" at bounding box center [321, 142] width 202 height 20
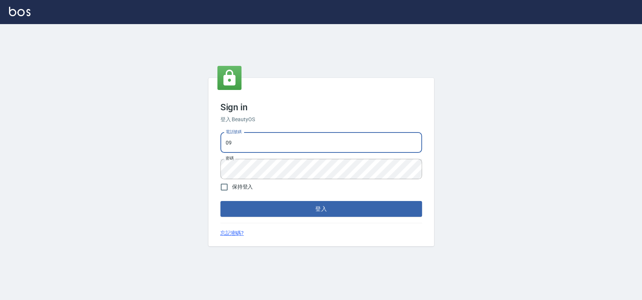
type input "0"
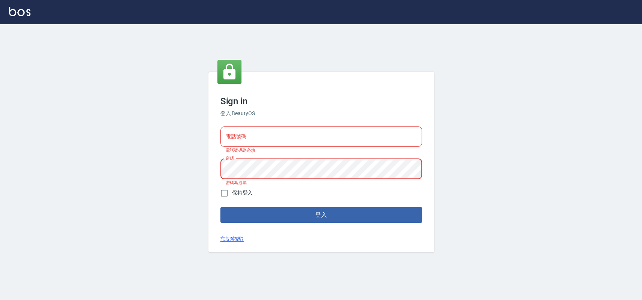
click at [279, 138] on input "電話號碼" at bounding box center [321, 136] width 202 height 20
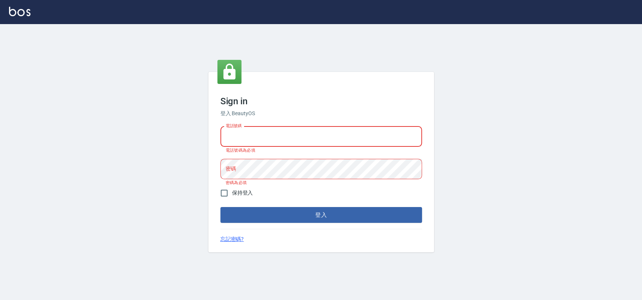
click at [279, 138] on input "電話號碼" at bounding box center [321, 136] width 202 height 20
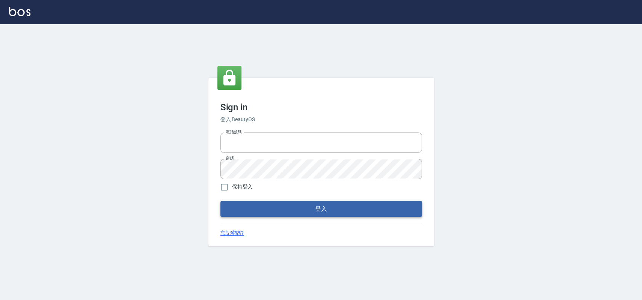
type input "033323173"
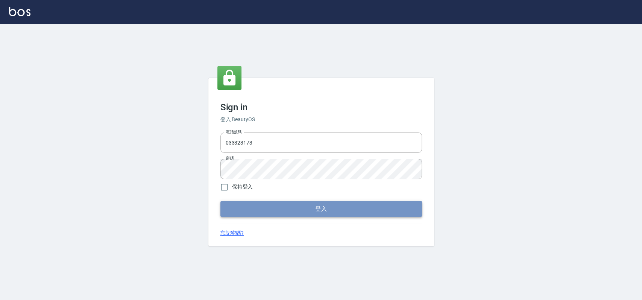
click at [267, 208] on button "登入" at bounding box center [321, 209] width 202 height 16
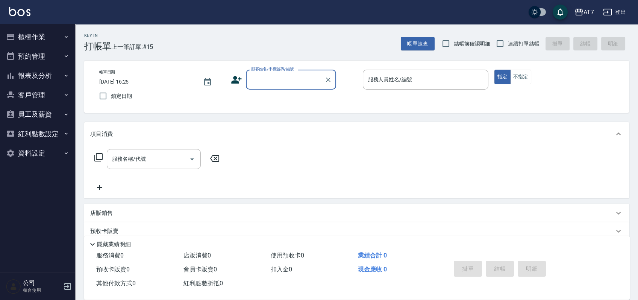
click at [35, 38] on button "櫃檯作業" at bounding box center [37, 37] width 69 height 20
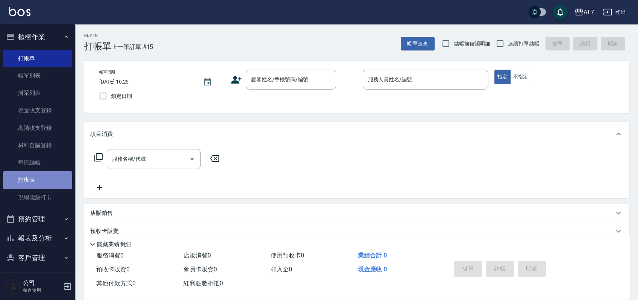
click at [44, 172] on link "排班表" at bounding box center [37, 179] width 69 height 17
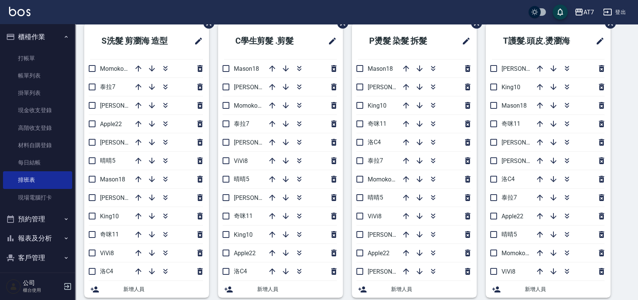
scroll to position [50, 0]
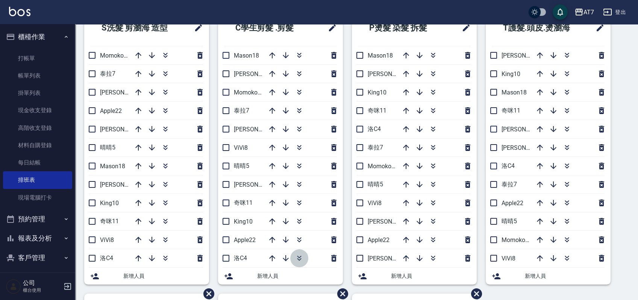
click at [301, 256] on icon "button" at bounding box center [299, 257] width 9 height 9
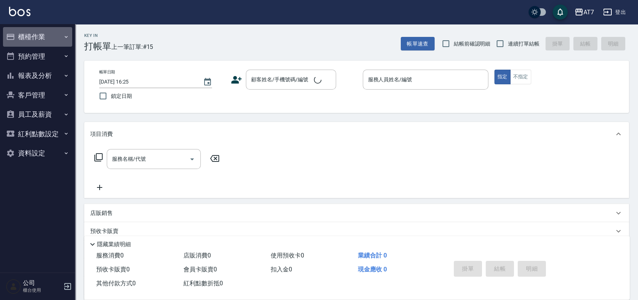
click at [50, 33] on button "櫃檯作業" at bounding box center [37, 37] width 69 height 20
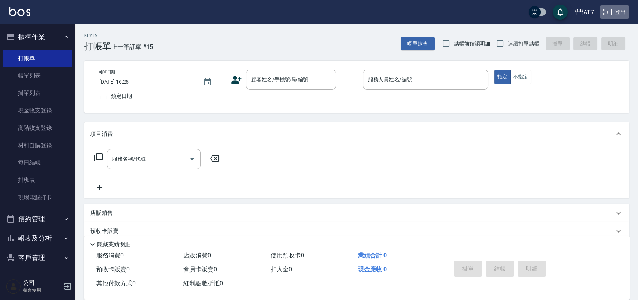
click at [614, 11] on button "登出" at bounding box center [614, 12] width 29 height 14
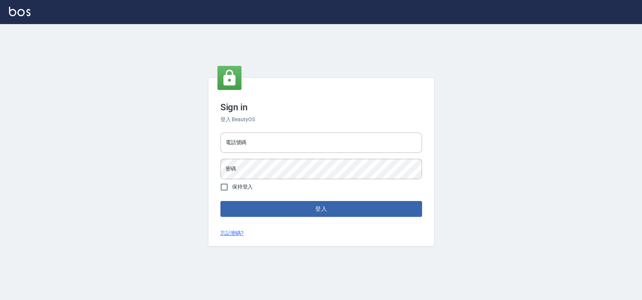
type input "033323173"
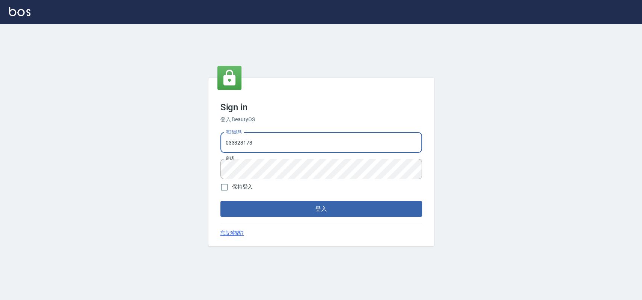
click at [273, 146] on input "033323173" at bounding box center [321, 142] width 202 height 20
type input "0"
type input "0936122372"
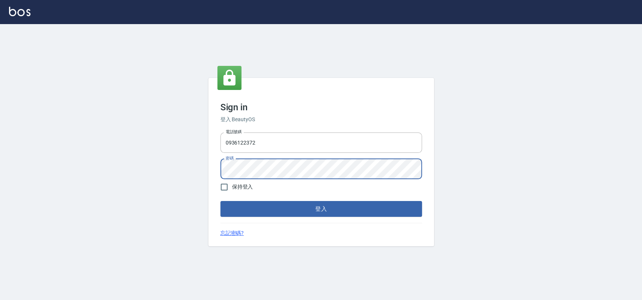
click at [220, 201] on button "登入" at bounding box center [321, 209] width 202 height 16
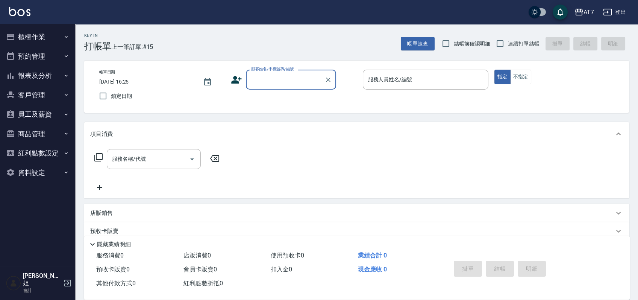
click at [33, 108] on button "員工及薪資" at bounding box center [37, 115] width 69 height 20
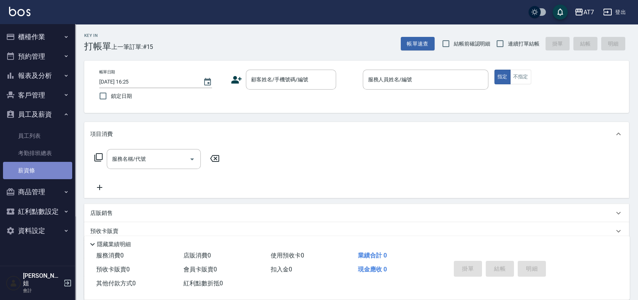
click at [18, 170] on link "薪資條" at bounding box center [37, 170] width 69 height 17
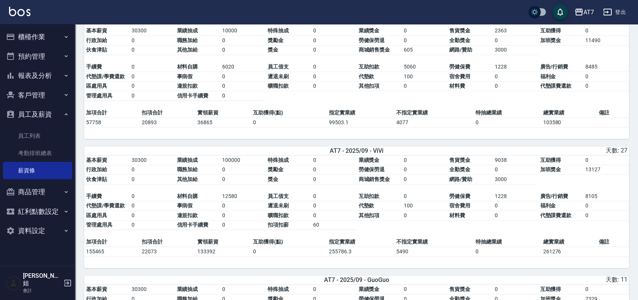
scroll to position [817, 0]
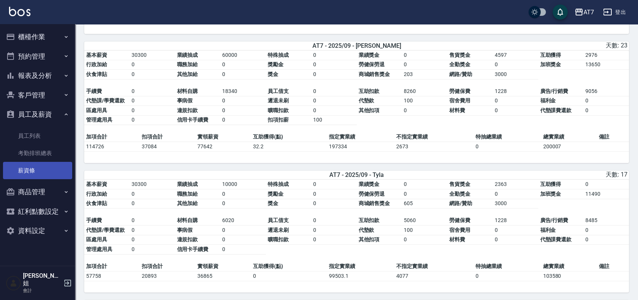
click at [41, 168] on link "薪資條" at bounding box center [37, 170] width 69 height 17
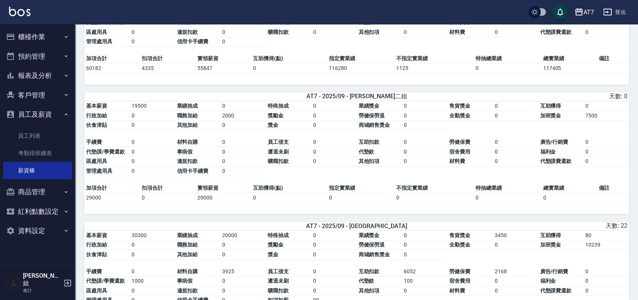
scroll to position [115, 0]
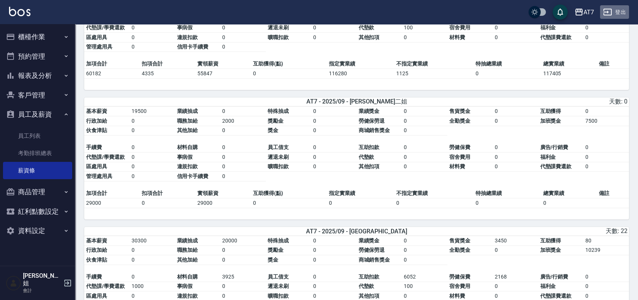
click at [616, 11] on button "登出" at bounding box center [614, 12] width 29 height 14
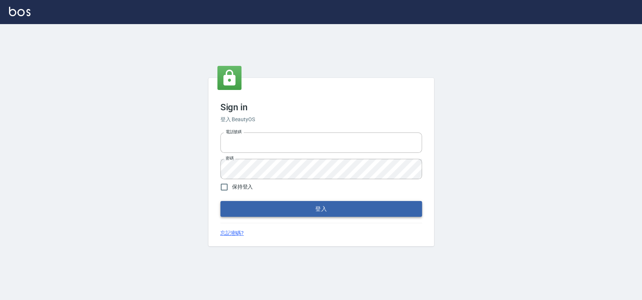
type input "033323173"
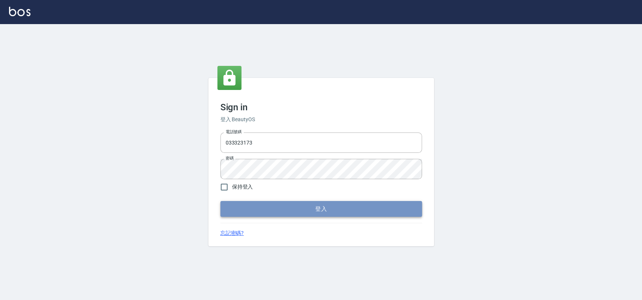
click at [277, 213] on button "登入" at bounding box center [321, 209] width 202 height 16
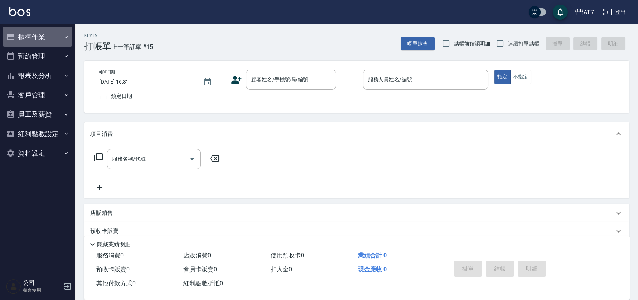
click at [39, 36] on button "櫃檯作業" at bounding box center [37, 37] width 69 height 20
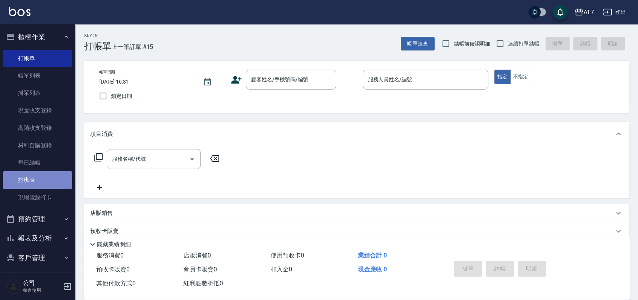
click at [42, 184] on link "排班表" at bounding box center [37, 179] width 69 height 17
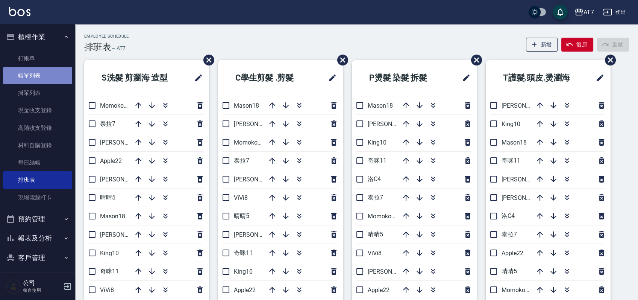
click at [38, 78] on link "帳單列表" at bounding box center [37, 75] width 69 height 17
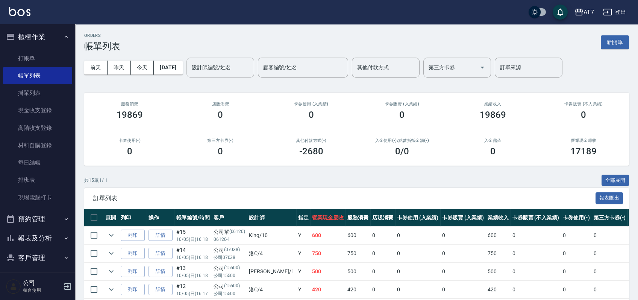
click at [247, 71] on input "設計師編號/姓名" at bounding box center [220, 67] width 61 height 13
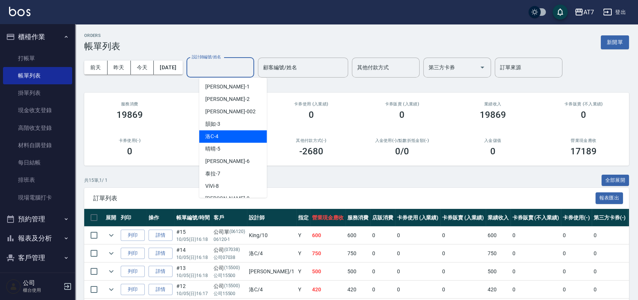
click at [232, 135] on div "洛C -4" at bounding box center [233, 136] width 68 height 12
type input "洛C-4"
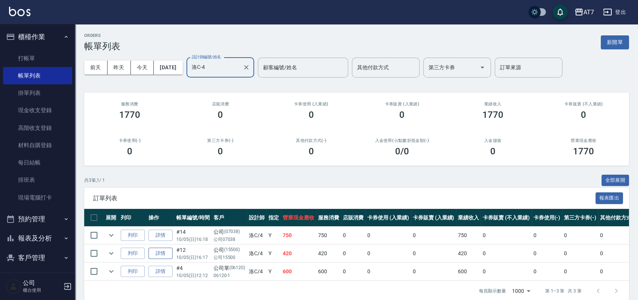
click at [159, 254] on link "詳情" at bounding box center [161, 253] width 24 height 12
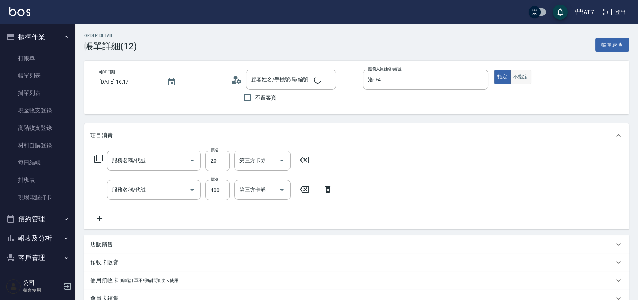
type input "[DATE] 16:17"
type input "洛C-4"
type input "40"
click at [520, 77] on button "不指定" at bounding box center [520, 77] width 21 height 15
type input "潤絲(504)"
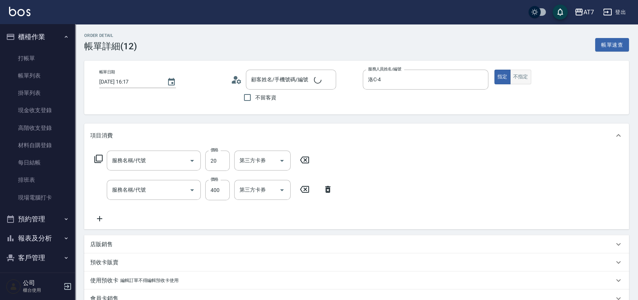
type input "自購-葉綠素健康(自)(800)"
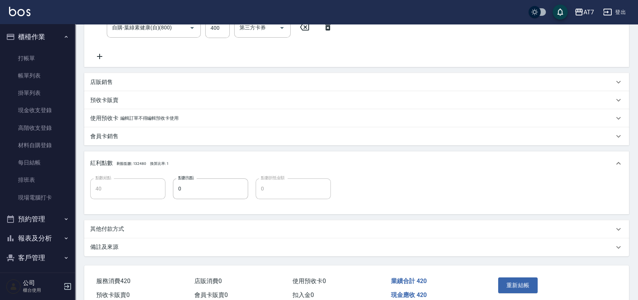
scroll to position [198, 0]
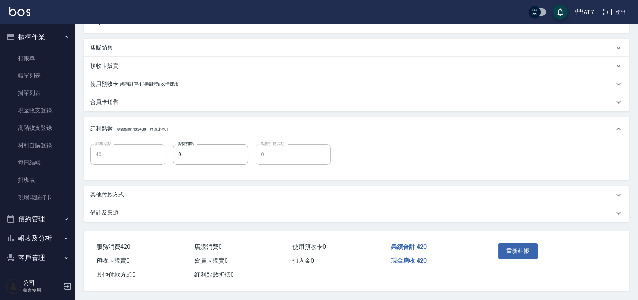
type input "公司/公司15500/15500"
click at [508, 250] on button "重新結帳" at bounding box center [518, 251] width 40 height 16
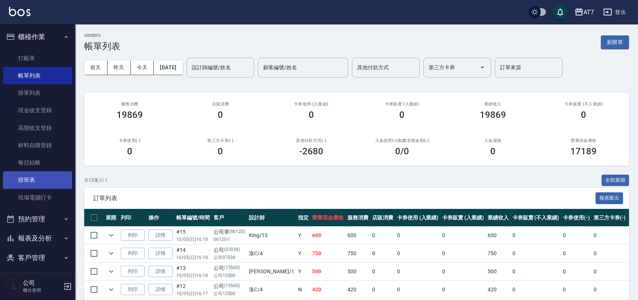
click at [32, 179] on link "排班表" at bounding box center [37, 179] width 69 height 17
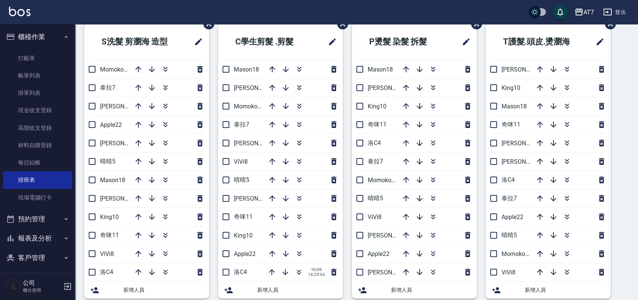
scroll to position [50, 0]
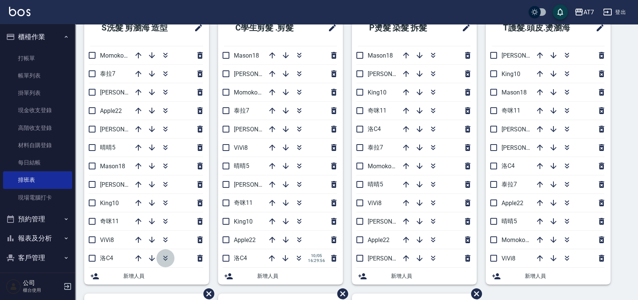
click at [162, 257] on icon "button" at bounding box center [165, 257] width 9 height 9
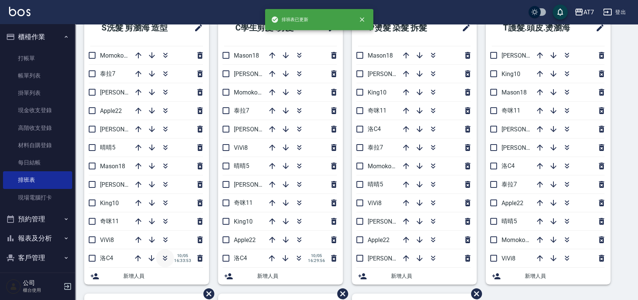
scroll to position [0, 0]
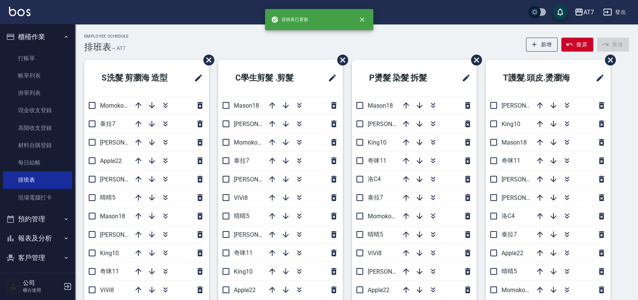
click at [241, 44] on div "Employee Schedule 排班表 — AT7 新增 復原 重做" at bounding box center [356, 43] width 545 height 18
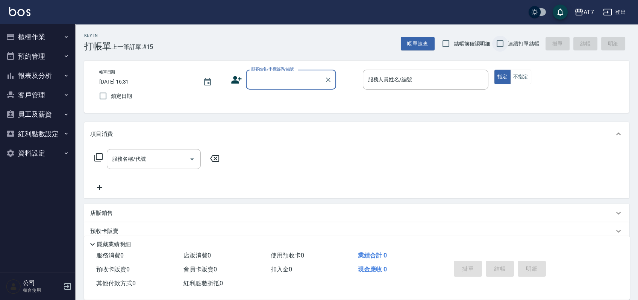
click at [503, 43] on input "連續打單結帳" at bounding box center [500, 44] width 16 height 16
checkbox input "true"
click at [286, 77] on input "顧客姓名/手機號碼/編號" at bounding box center [285, 79] width 72 height 13
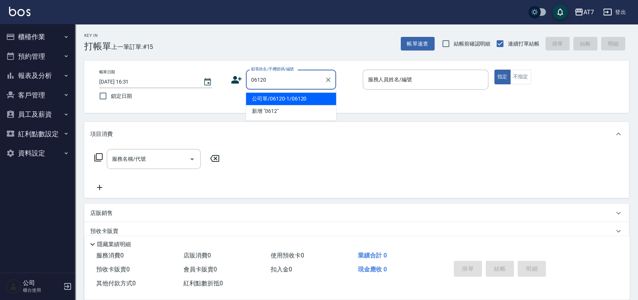
type input "公司單/06120-1/06120"
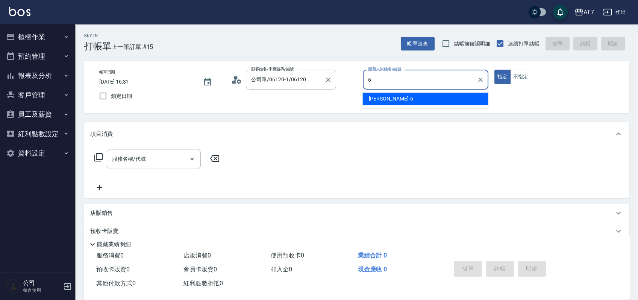
type input "[PERSON_NAME]-6"
type button "true"
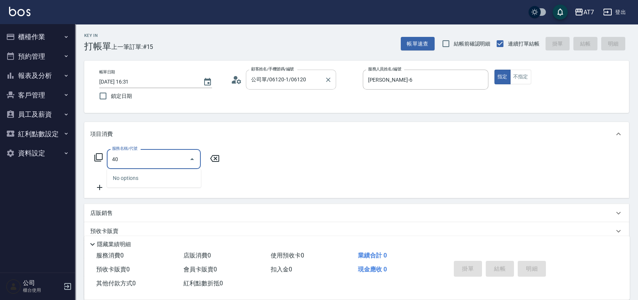
type input "401"
type input "150"
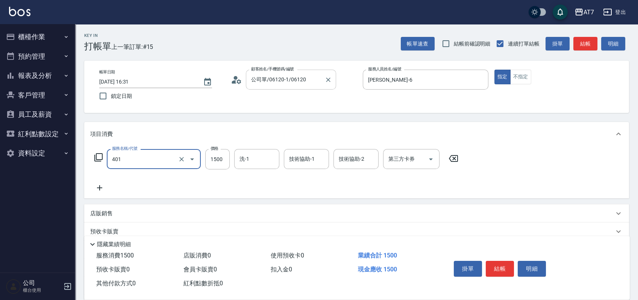
type input "染髮(互助)(401)"
type input "1"
type input "0"
type input "168"
type input "10"
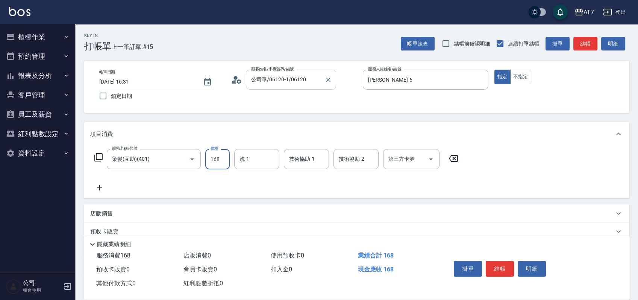
type input "1680"
type input "160"
type input "1680"
type input "怡甄-23"
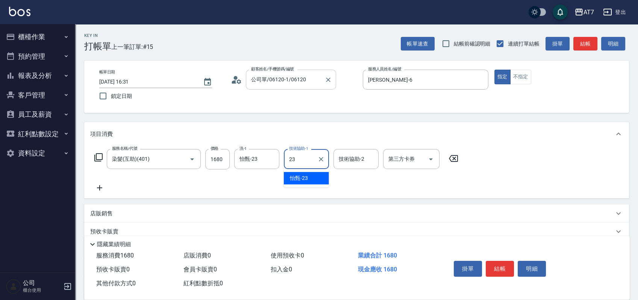
type input "怡甄-23"
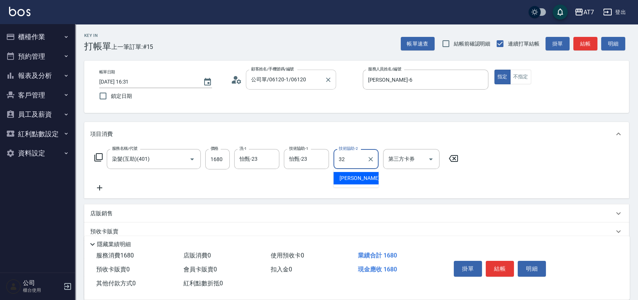
type input "小慈-32"
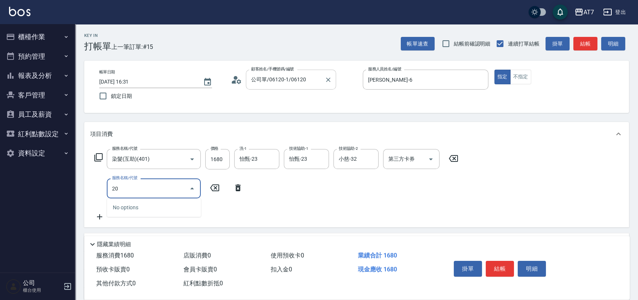
type input "201"
type input "310"
type input "燙-互助(201)"
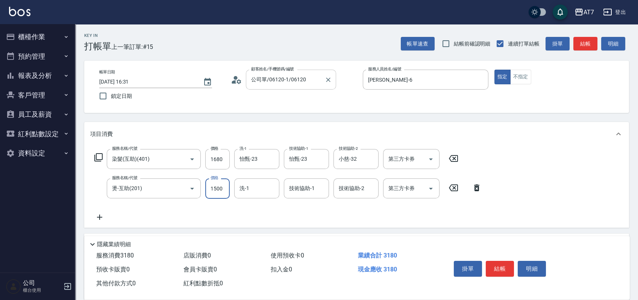
type input "3"
type input "160"
type input "35"
type input "170"
type input "350"
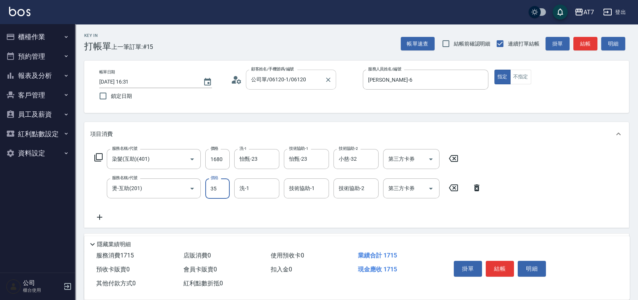
type input "200"
type input "3500"
type input "510"
type input "3500"
type input "怡甄-23"
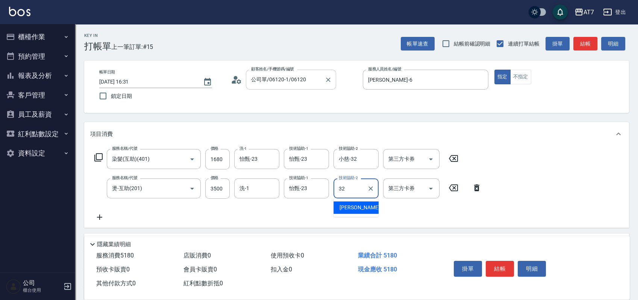
type input "小慈-32"
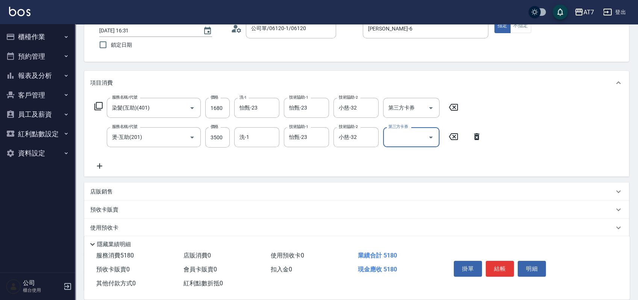
scroll to position [100, 0]
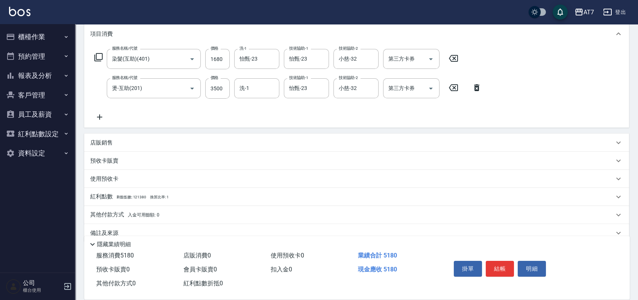
click at [203, 211] on div "其他付款方式 入金可用餘額: 0" at bounding box center [352, 215] width 524 height 8
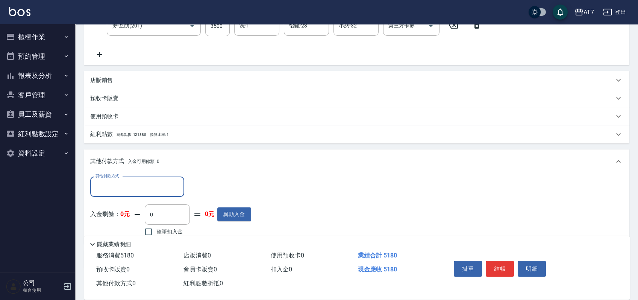
scroll to position [199, 0]
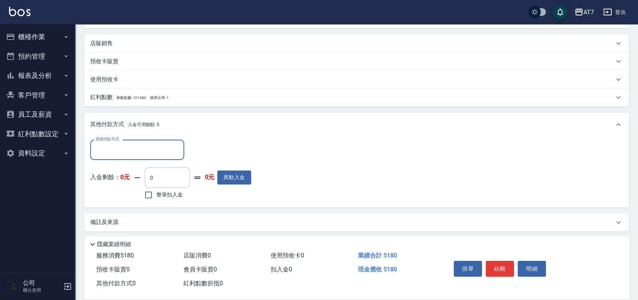
click at [130, 153] on input "其他付款方式" at bounding box center [137, 149] width 87 height 13
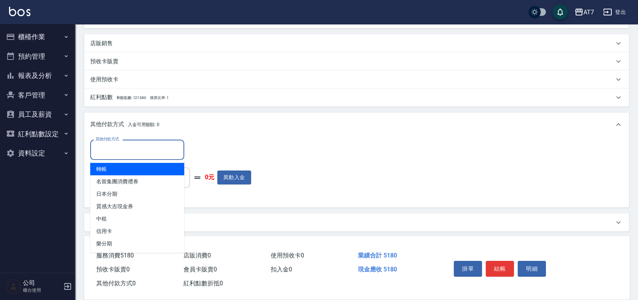
click at [125, 171] on span "轉帳" at bounding box center [137, 169] width 94 height 12
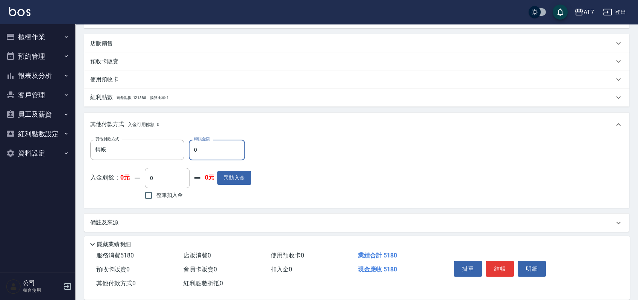
type input "轉帳"
click at [193, 152] on input "0" at bounding box center [217, 150] width 56 height 20
type input "510"
type input "460"
type input "5180"
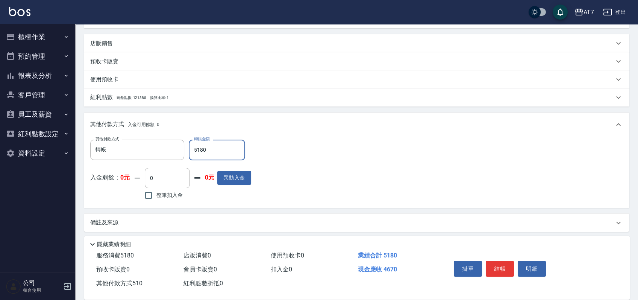
type input "0"
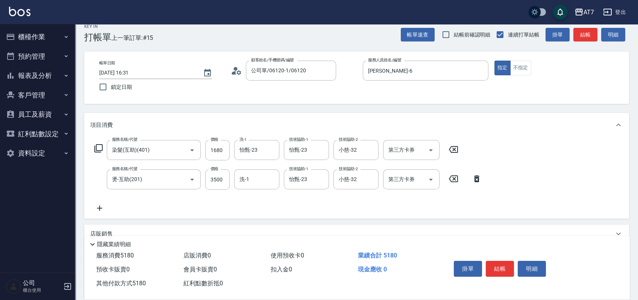
scroll to position [0, 0]
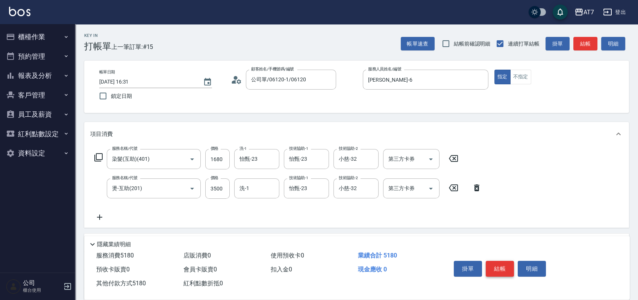
type input "5180"
click at [506, 269] on button "結帳" at bounding box center [500, 269] width 28 height 16
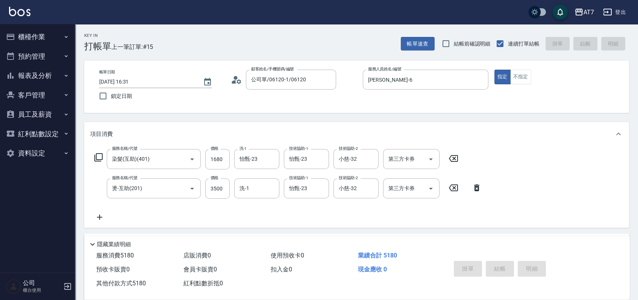
type input "[DATE] 16:40"
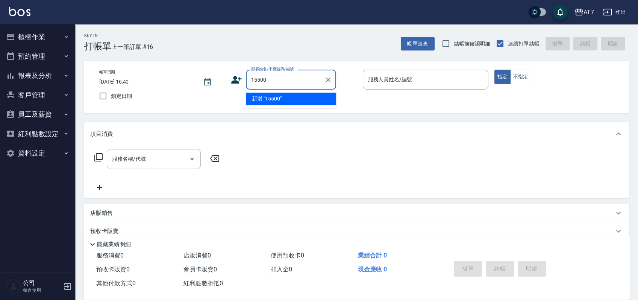
type input "15500"
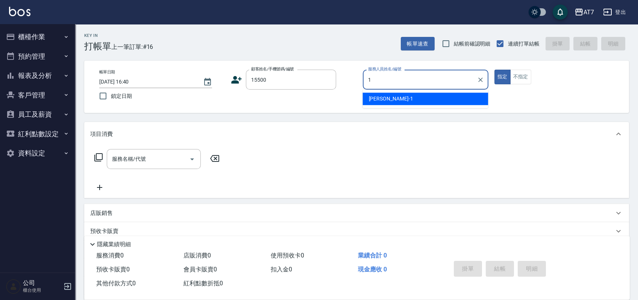
type input "[PERSON_NAME]-1"
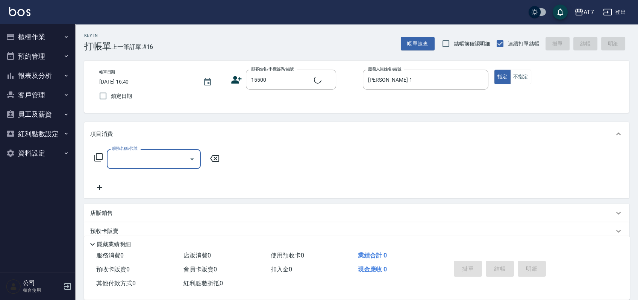
type input "公司/公司15500/15500"
type input "302"
type input "30"
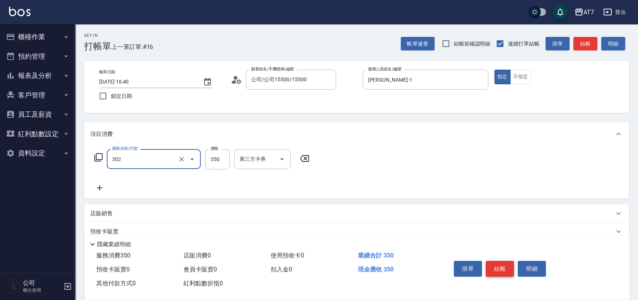
type input "剪髮(302)"
click at [506, 269] on button "結帳" at bounding box center [500, 269] width 28 height 16
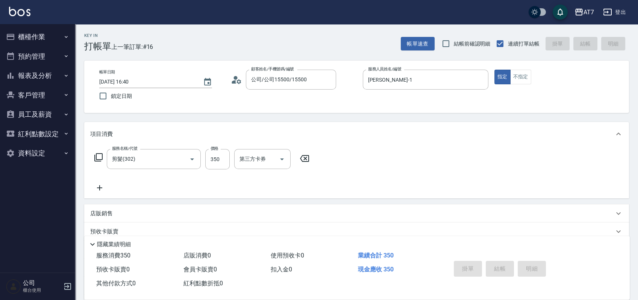
type input "0"
